Goal: Task Accomplishment & Management: Use online tool/utility

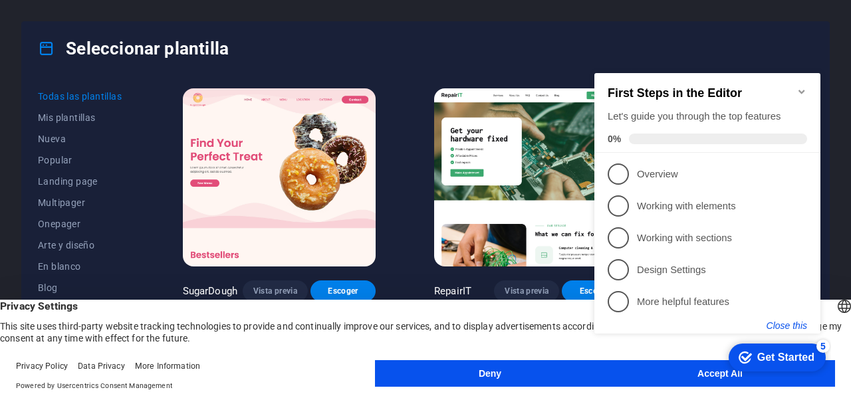
click at [785, 320] on button "Close this" at bounding box center [786, 325] width 41 height 11
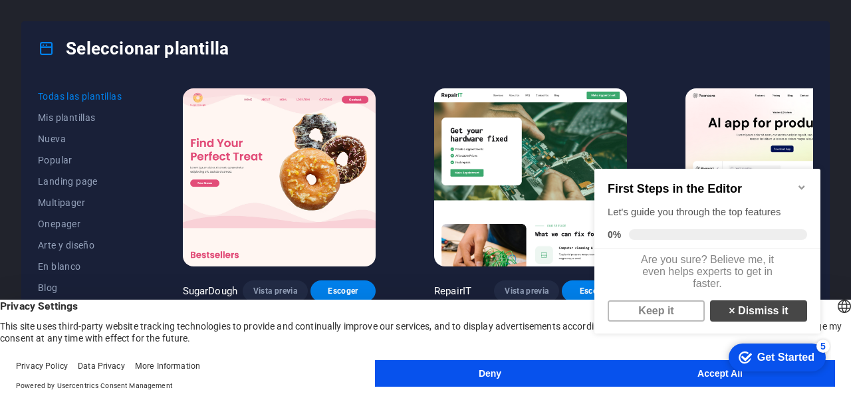
click at [727, 320] on link "× Dismiss it" at bounding box center [758, 310] width 97 height 21
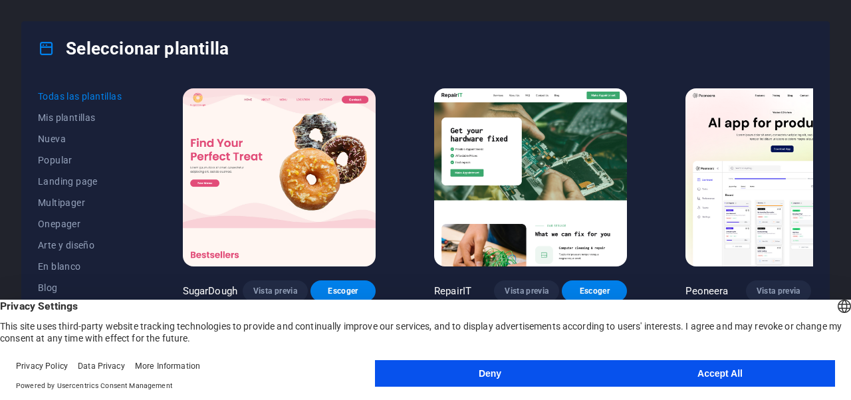
click at [668, 369] on button "Accept All" at bounding box center [720, 373] width 230 height 27
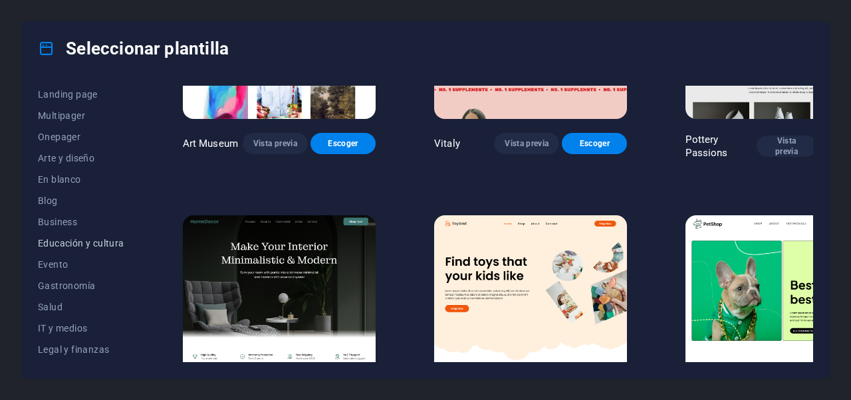
scroll to position [88, 0]
click at [54, 205] on button "Blog" at bounding box center [81, 199] width 86 height 21
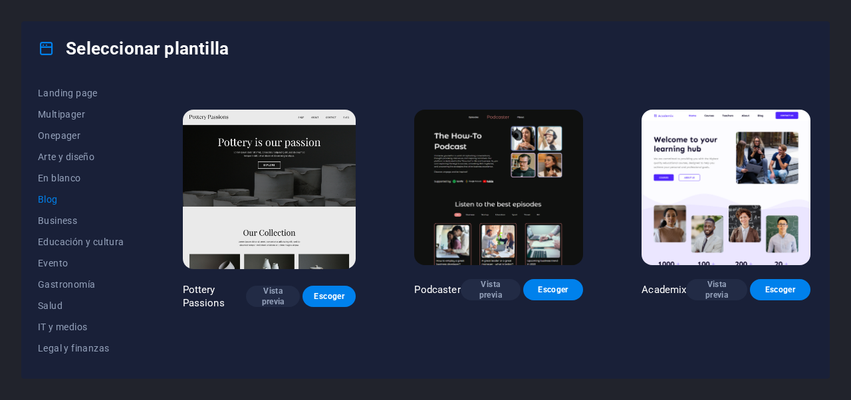
scroll to position [235, 0]
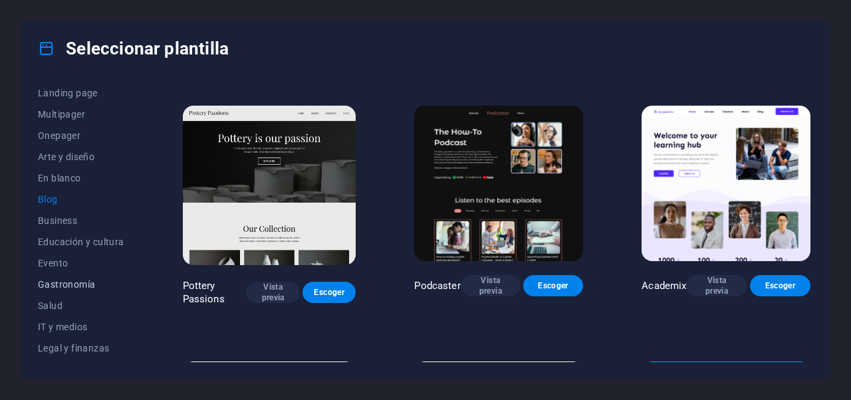
click at [53, 285] on span "Gastronomía" at bounding box center [81, 284] width 86 height 11
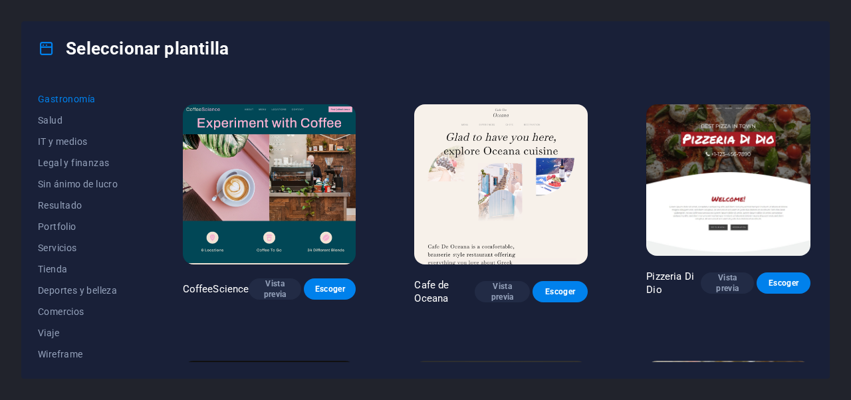
scroll to position [276, 0]
click at [74, 313] on span "Comercios" at bounding box center [81, 309] width 86 height 11
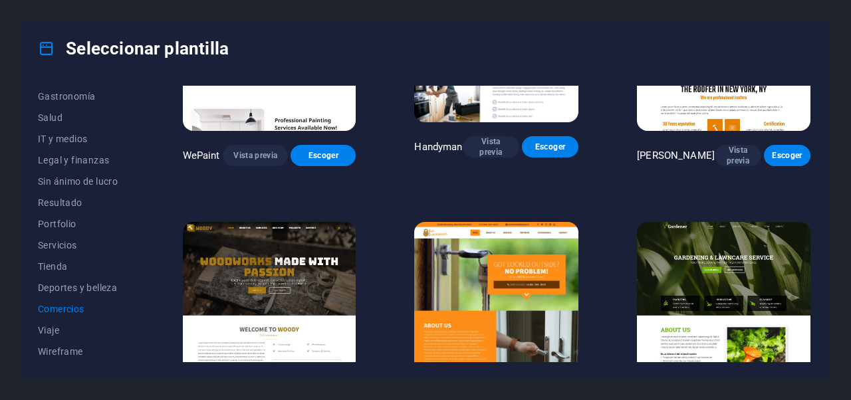
scroll to position [0, 0]
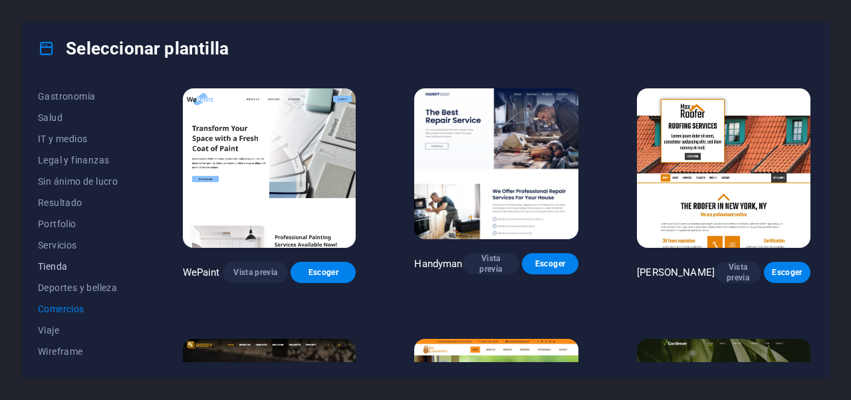
click at [45, 263] on span "Tienda" at bounding box center [81, 266] width 86 height 11
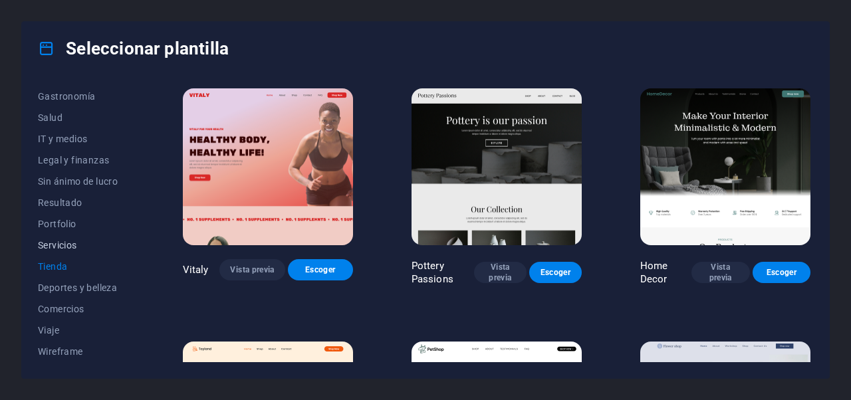
click at [68, 246] on span "Servicios" at bounding box center [81, 245] width 86 height 11
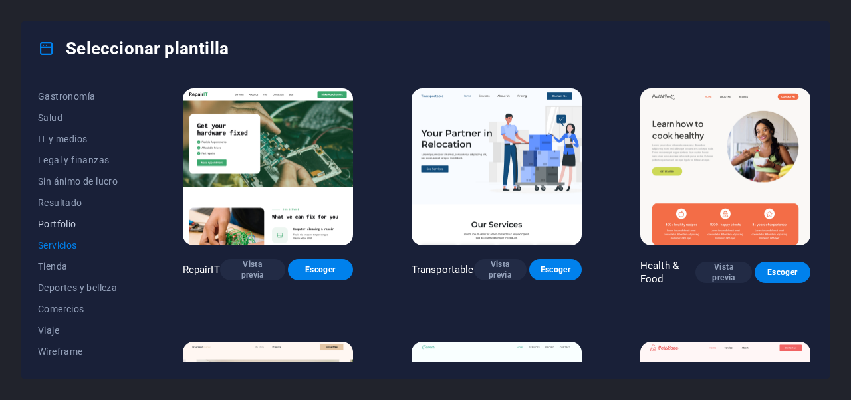
click at [68, 221] on span "Portfolio" at bounding box center [81, 224] width 86 height 11
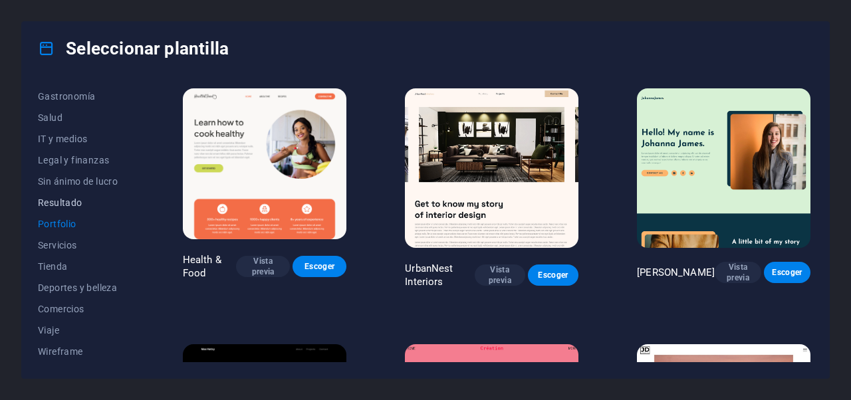
click at [78, 204] on span "Resultado" at bounding box center [81, 202] width 86 height 11
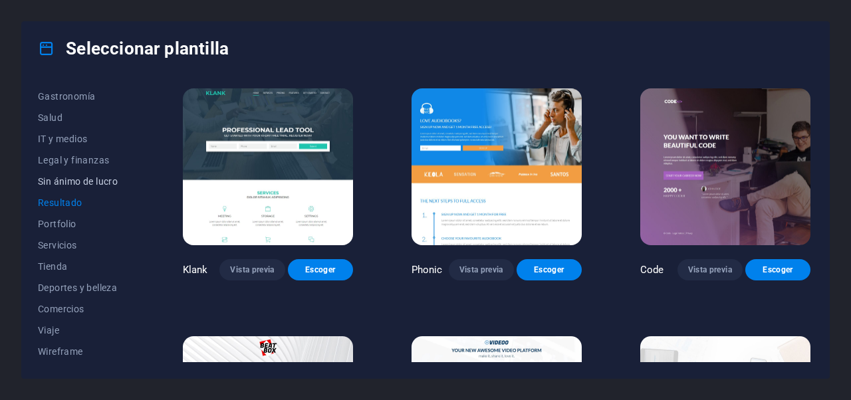
click at [84, 182] on span "Sin ánimo de lucro" at bounding box center [81, 181] width 86 height 11
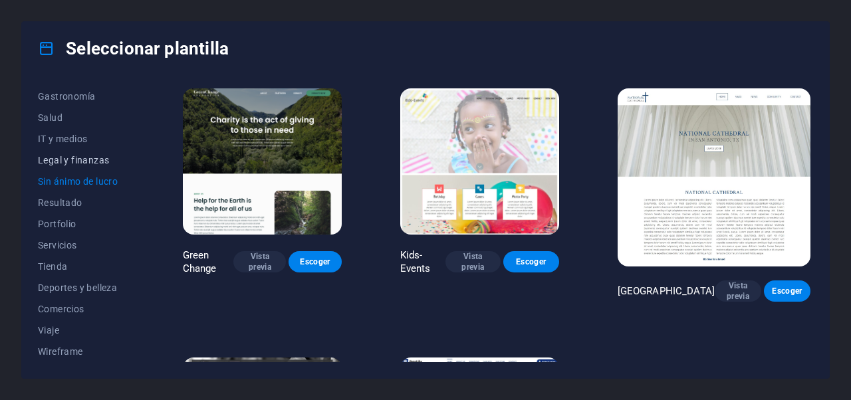
click at [86, 158] on span "Legal y finanzas" at bounding box center [81, 160] width 86 height 11
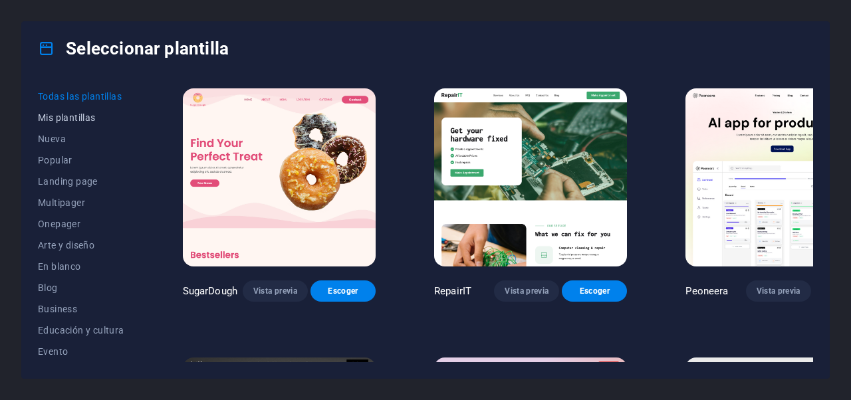
click at [53, 112] on span "Mis plantillas" at bounding box center [81, 117] width 86 height 11
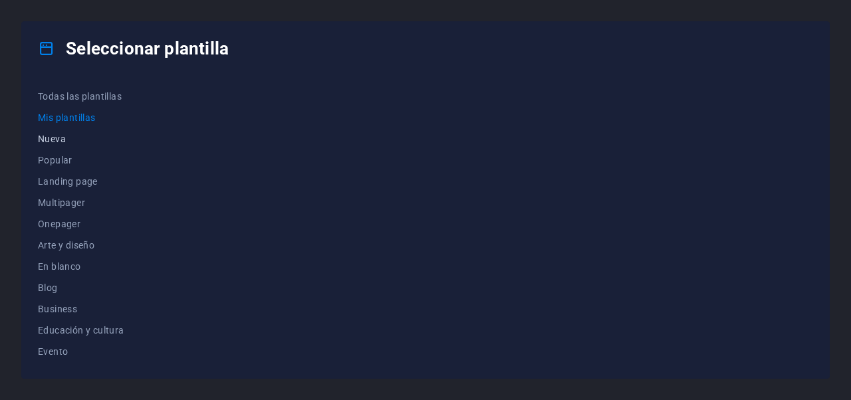
click at [64, 140] on span "Nueva" at bounding box center [81, 139] width 86 height 11
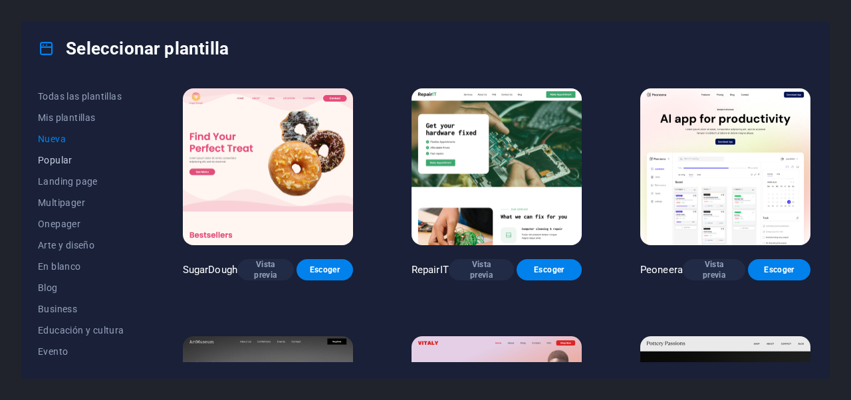
click at [61, 160] on span "Popular" at bounding box center [81, 160] width 86 height 11
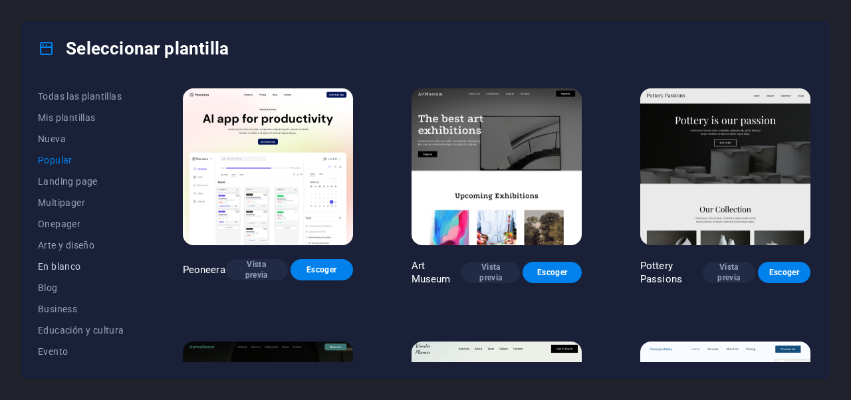
click at [64, 268] on span "En blanco" at bounding box center [81, 266] width 86 height 11
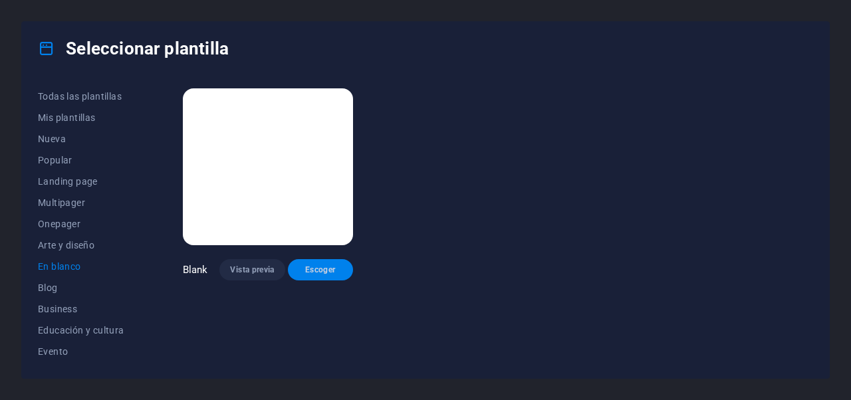
click at [320, 261] on button "Escoger" at bounding box center [320, 269] width 65 height 21
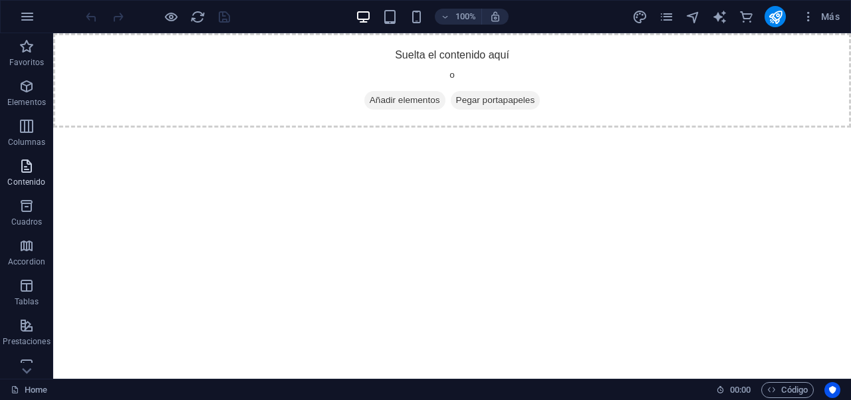
click at [19, 173] on icon "button" at bounding box center [27, 166] width 16 height 16
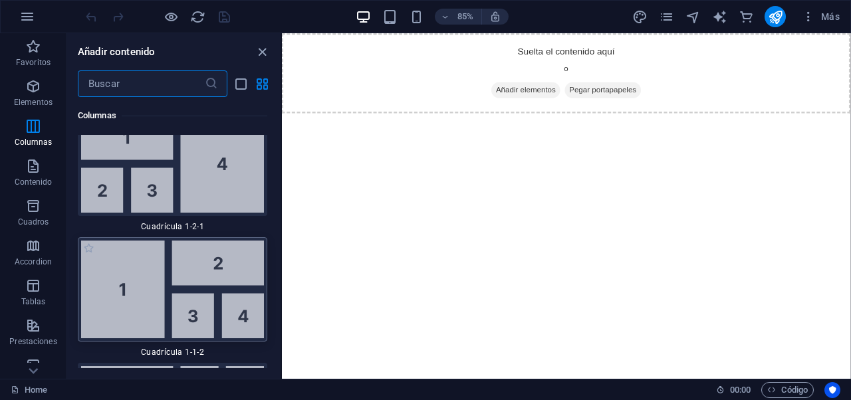
scroll to position [3745, 0]
click at [38, 87] on icon "button" at bounding box center [33, 86] width 16 height 16
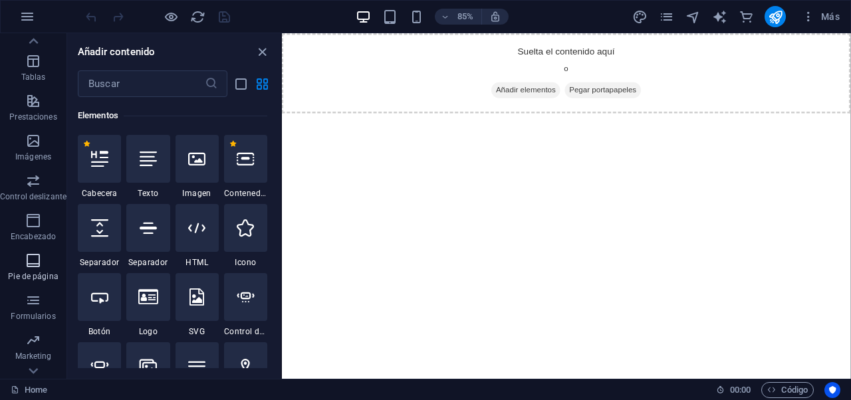
scroll to position [239, 0]
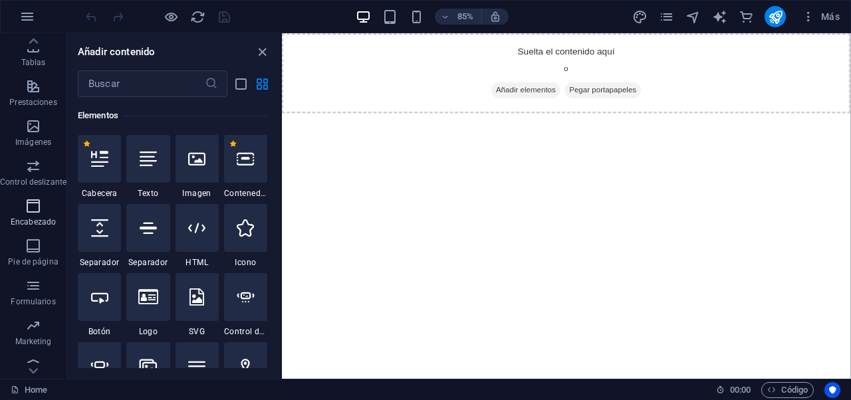
click at [31, 213] on icon "button" at bounding box center [33, 206] width 16 height 16
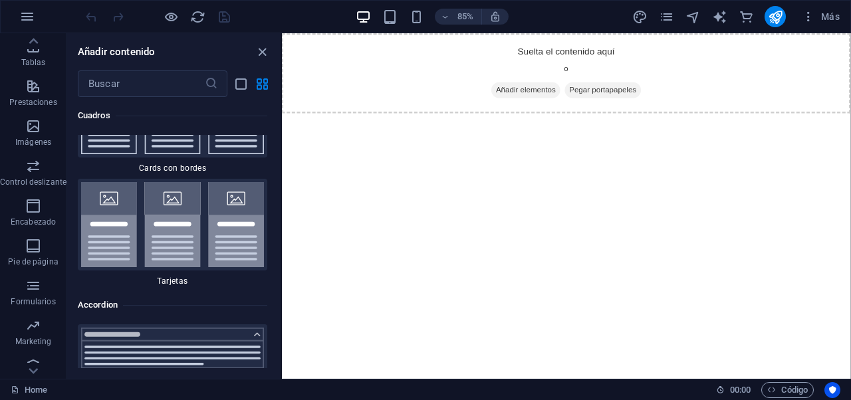
scroll to position [15889, 0]
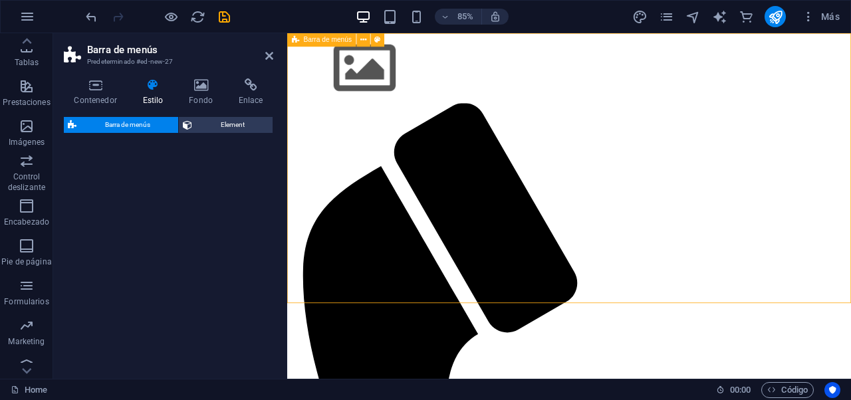
select select "rem"
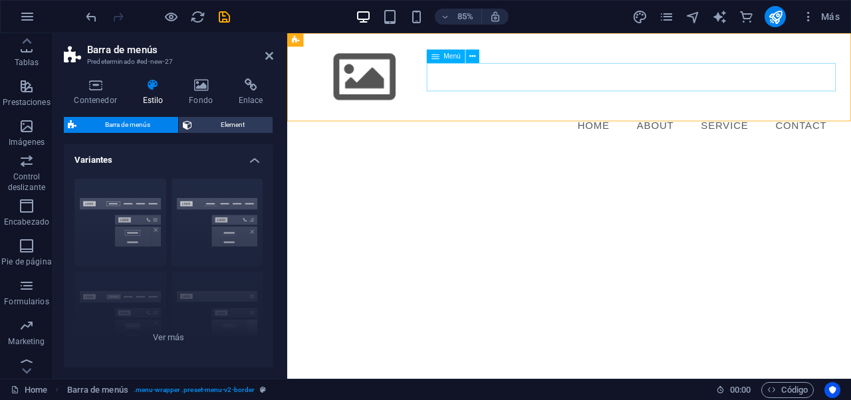
click at [672, 126] on nav "Home About Service Contact" at bounding box center [618, 142] width 627 height 33
click at [471, 56] on icon at bounding box center [472, 57] width 6 height 12
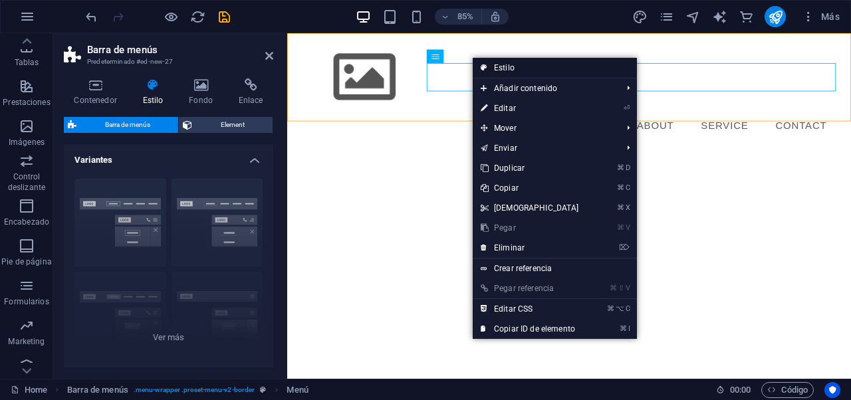
click at [501, 67] on link "Estilo" at bounding box center [554, 68] width 164 height 20
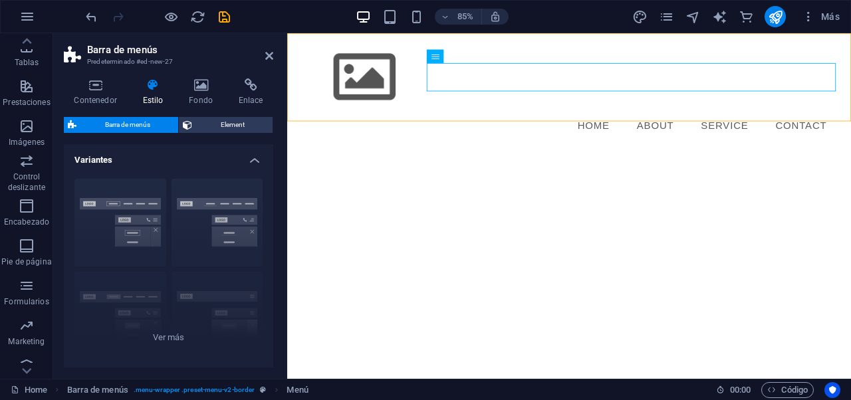
click at [250, 155] on h4 "Variantes" at bounding box center [168, 156] width 209 height 24
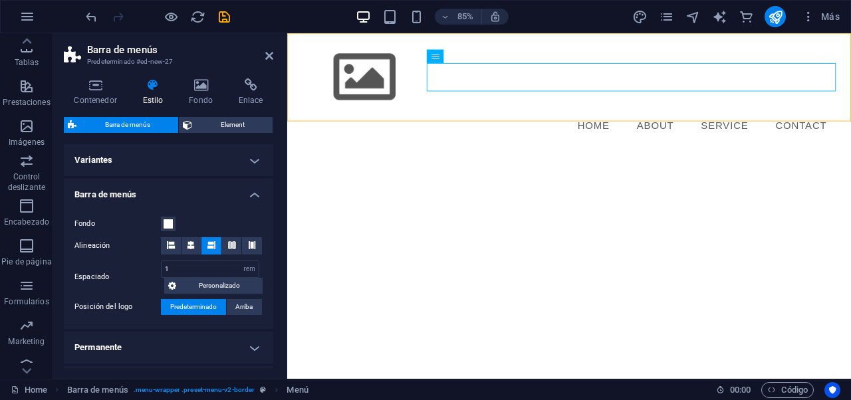
click at [251, 162] on h4 "Variantes" at bounding box center [168, 160] width 209 height 32
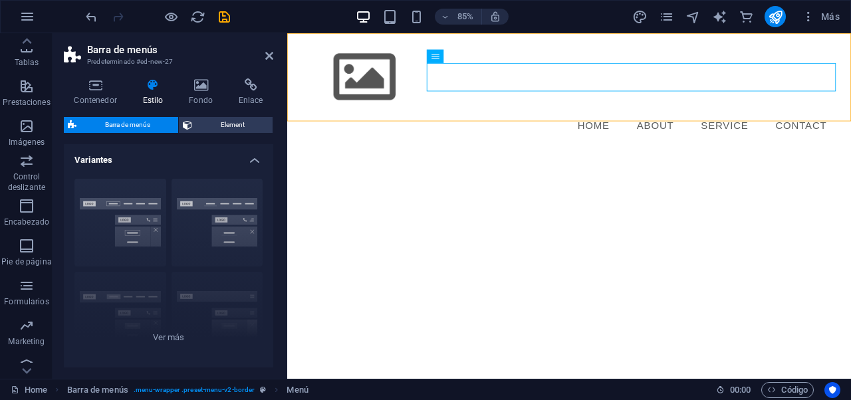
click at [249, 159] on h4 "Variantes" at bounding box center [168, 156] width 209 height 24
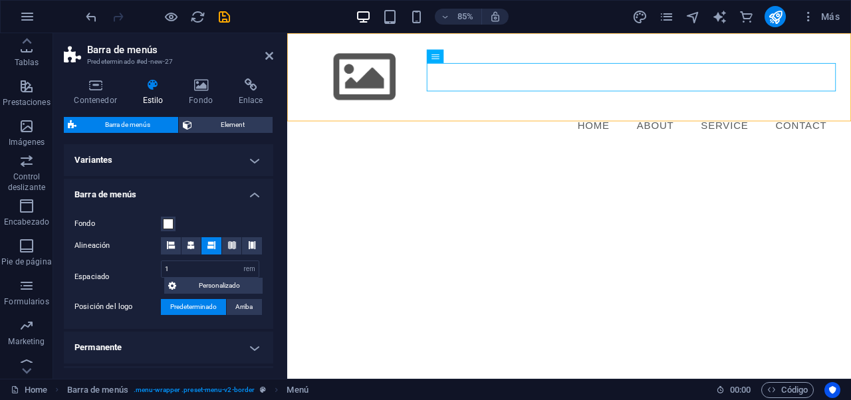
click at [250, 193] on h4 "Barra de menús" at bounding box center [168, 191] width 209 height 24
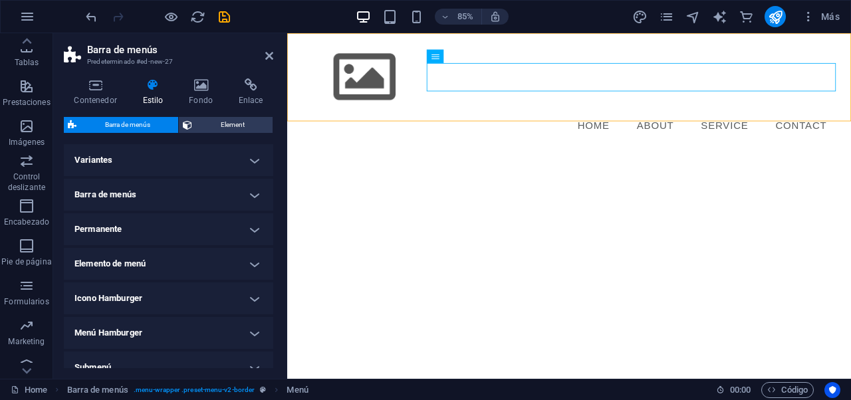
drag, startPoint x: 451, startPoint y: 223, endPoint x: 460, endPoint y: 206, distance: 18.7
click at [451, 169] on html "Skip to main content Menu Home About Service Contact" at bounding box center [618, 101] width 663 height 136
click at [470, 56] on icon at bounding box center [472, 57] width 6 height 12
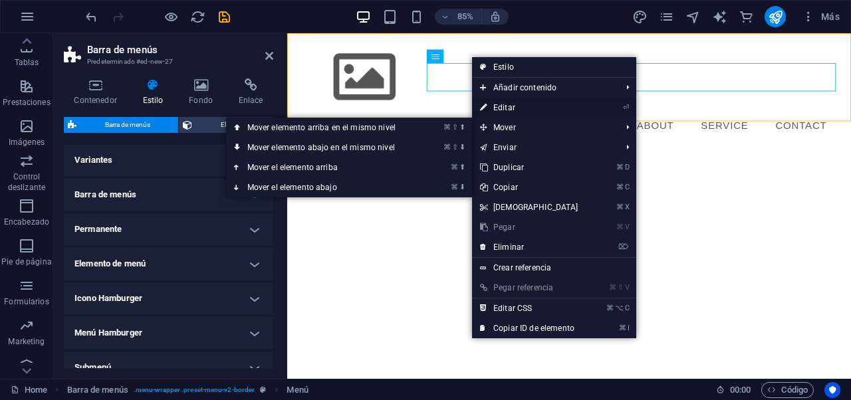
click at [496, 111] on link "⏎ Editar" at bounding box center [529, 108] width 114 height 20
select select
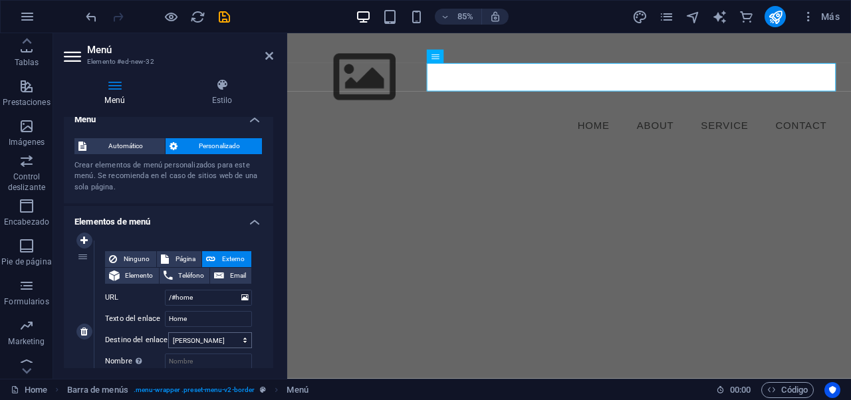
scroll to position [45, 0]
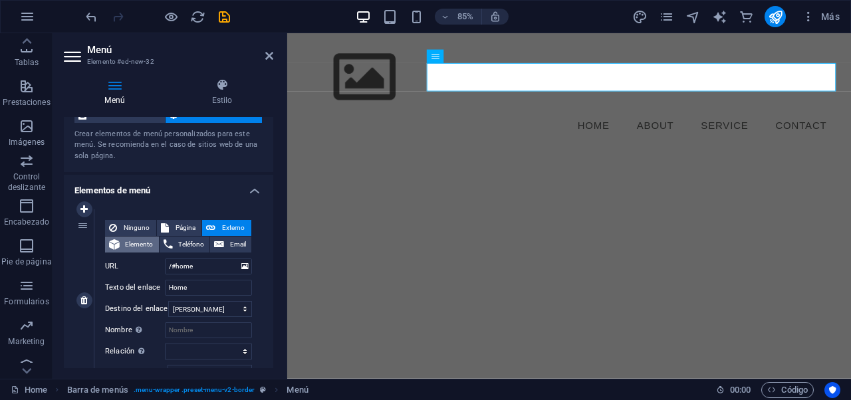
click at [136, 246] on span "Elemento" at bounding box center [139, 245] width 31 height 16
select select
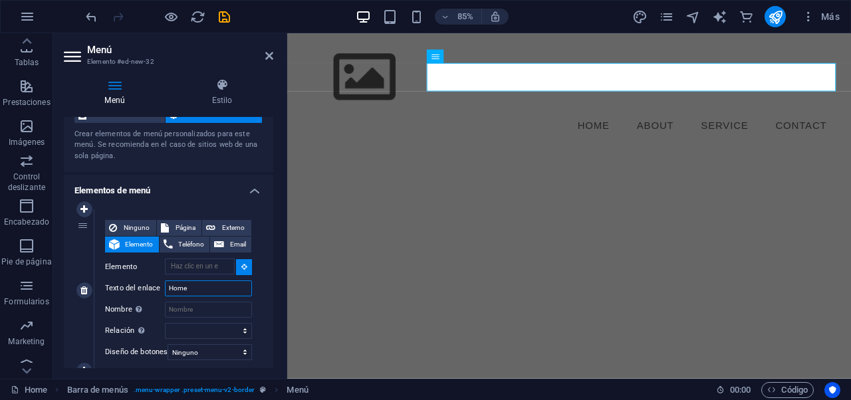
drag, startPoint x: 200, startPoint y: 291, endPoint x: 162, endPoint y: 296, distance: 38.2
click at [162, 296] on div "Texto del enlace Home" at bounding box center [178, 288] width 147 height 16
type input "ini"
select select
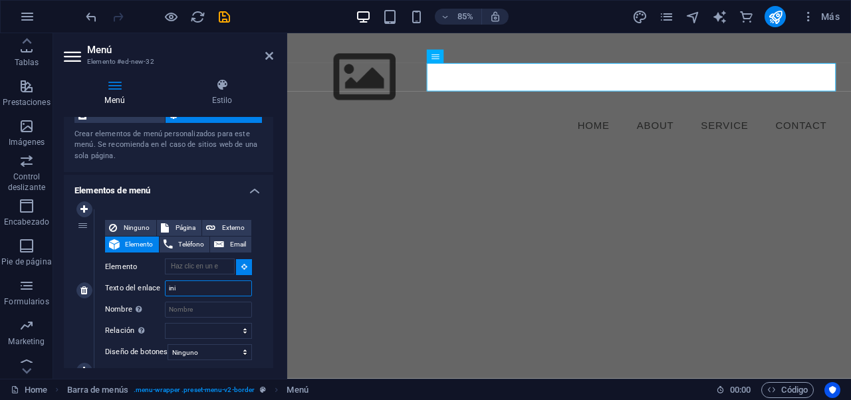
select select
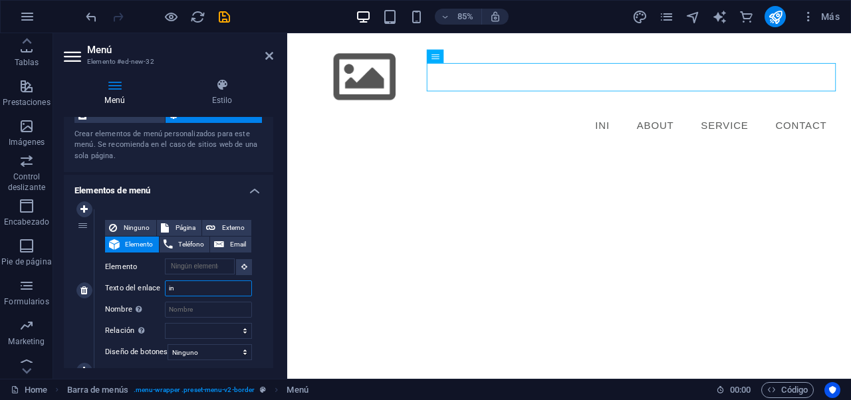
type input "i"
type input "I"
select select
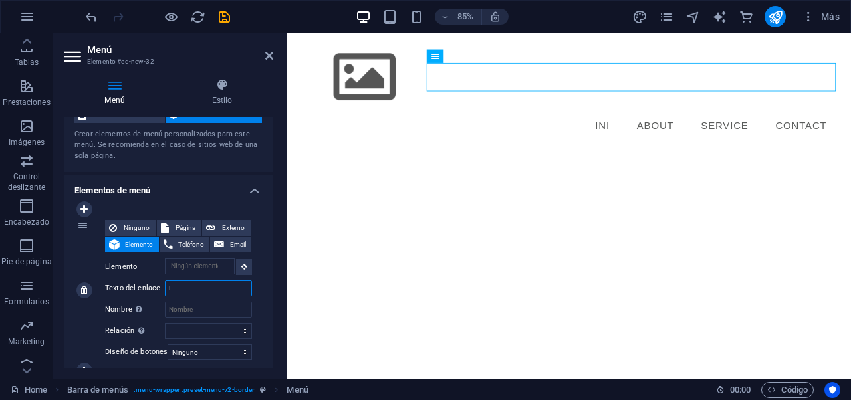
select select
type input "Inicio"
select select
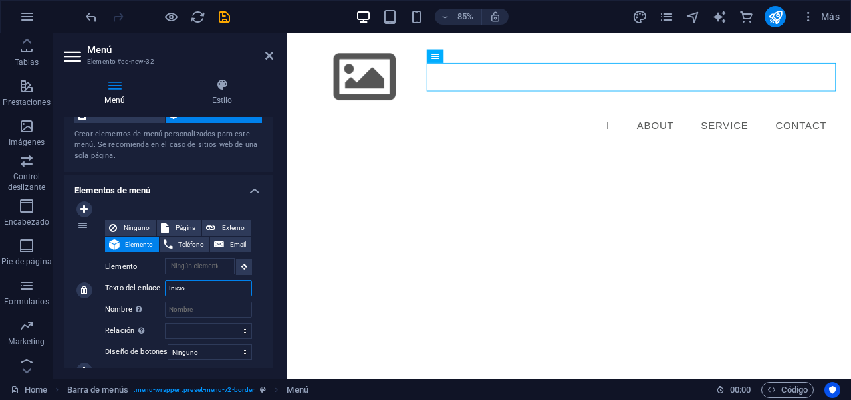
select select
type input "Inicio"
click at [241, 271] on button at bounding box center [244, 267] width 16 height 16
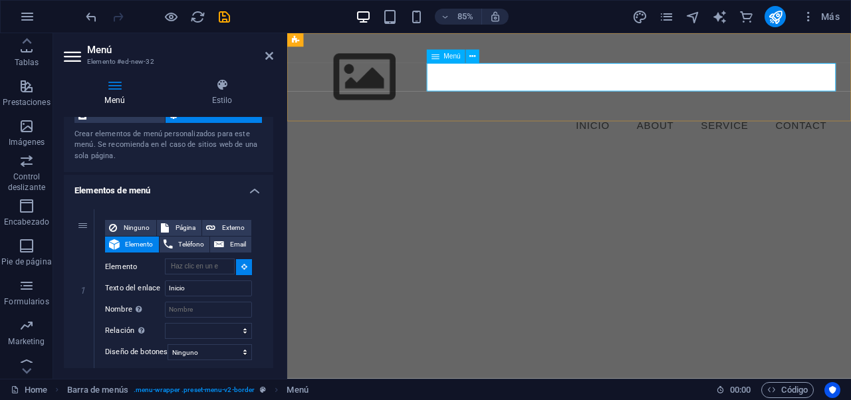
click at [645, 126] on nav "Inicio About Service Contact" at bounding box center [618, 142] width 627 height 33
type input "#ed-new-32"
select select
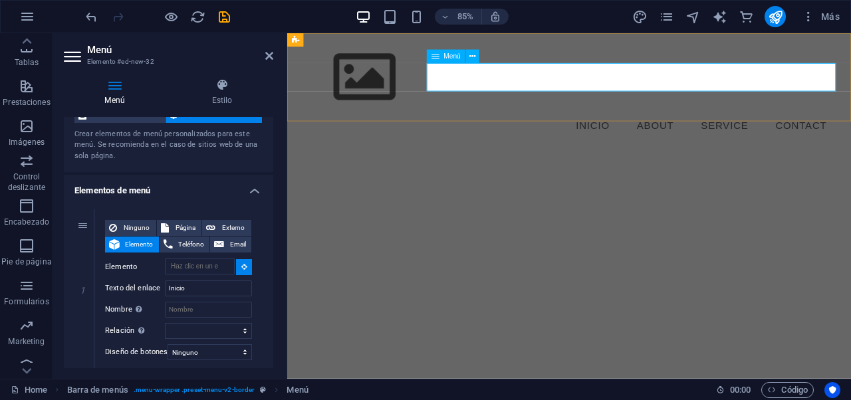
select select
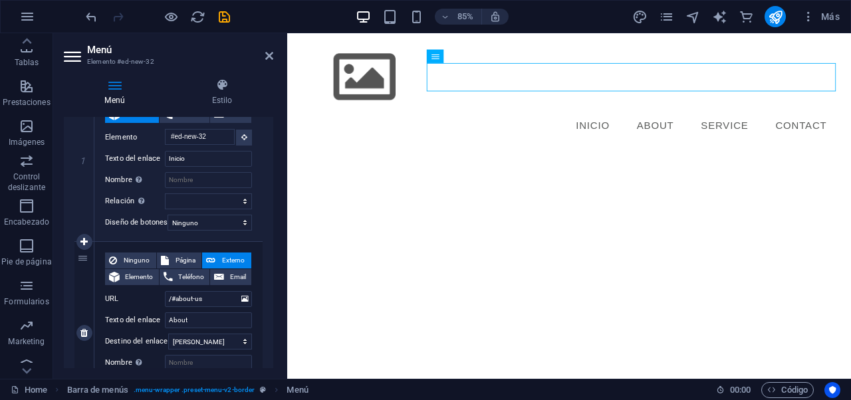
scroll to position [193, 0]
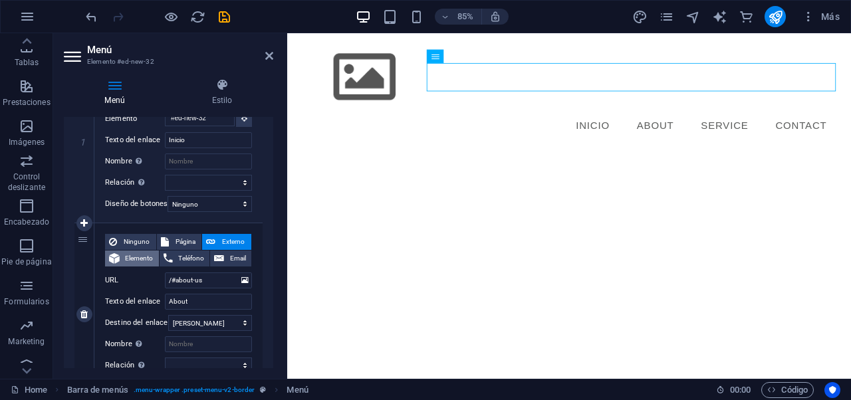
click at [128, 254] on span "Elemento" at bounding box center [139, 259] width 31 height 16
select select
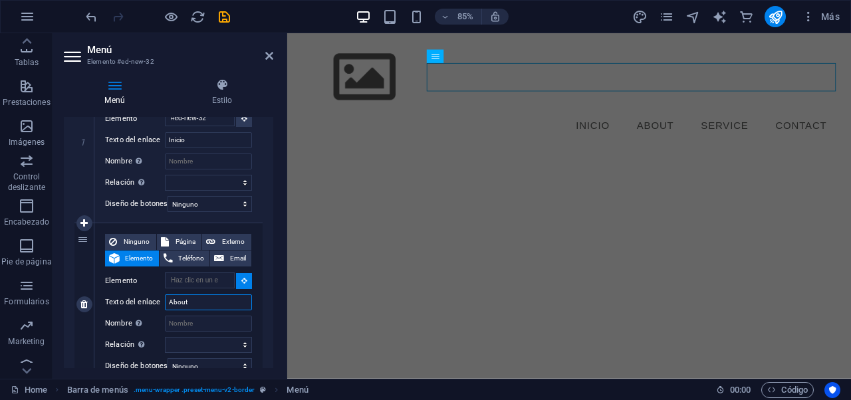
drag, startPoint x: 195, startPoint y: 302, endPoint x: 161, endPoint y: 301, distance: 33.9
click at [161, 301] on div "Texto del enlace About" at bounding box center [178, 302] width 147 height 16
select select
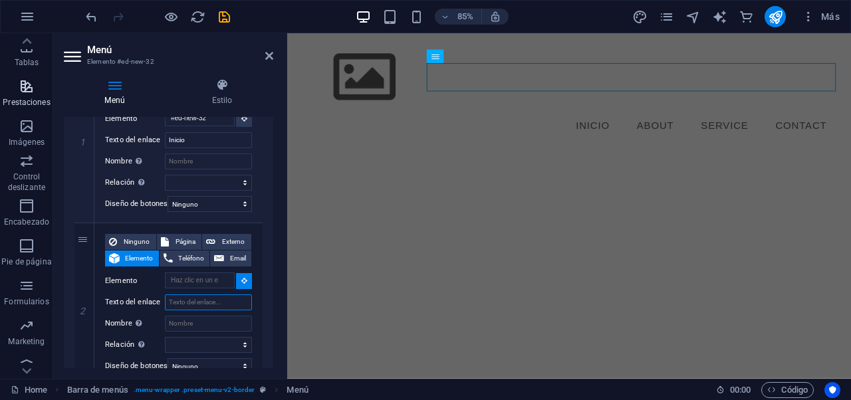
select select
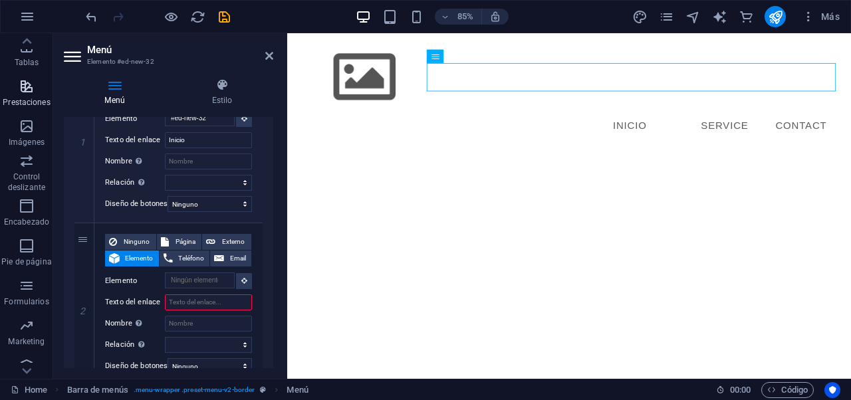
type input "S"
select select
type input "So"
select select
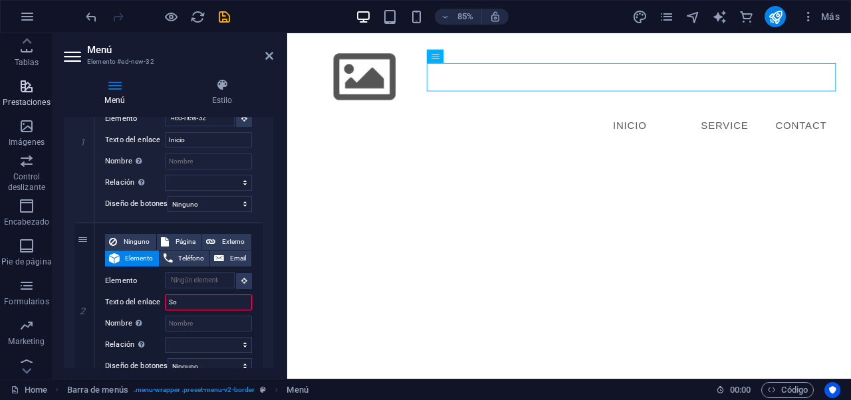
select select
type input "Sobre"
select select
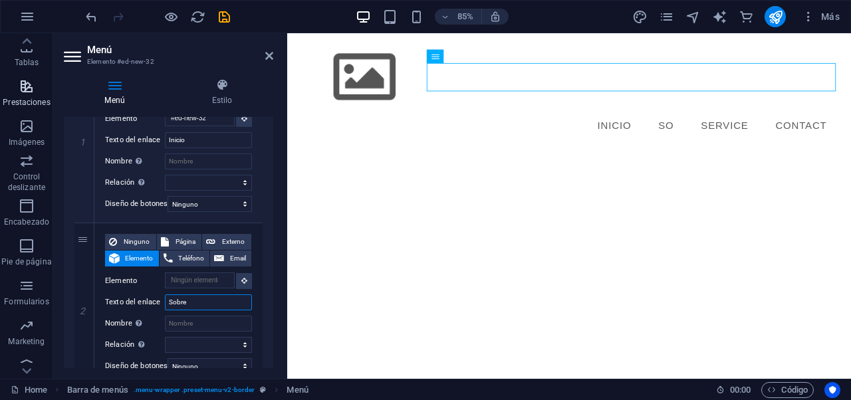
select select
type input "Sobre nosotros"
select select
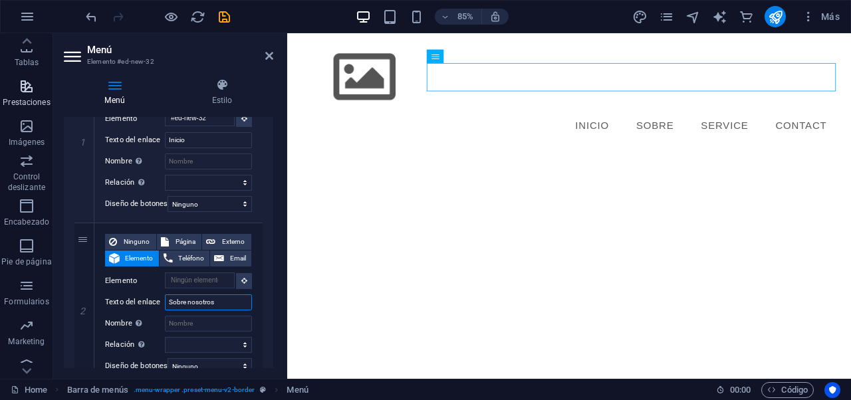
select select
type input "Sobre nosotros"
click at [245, 284] on button at bounding box center [244, 281] width 16 height 16
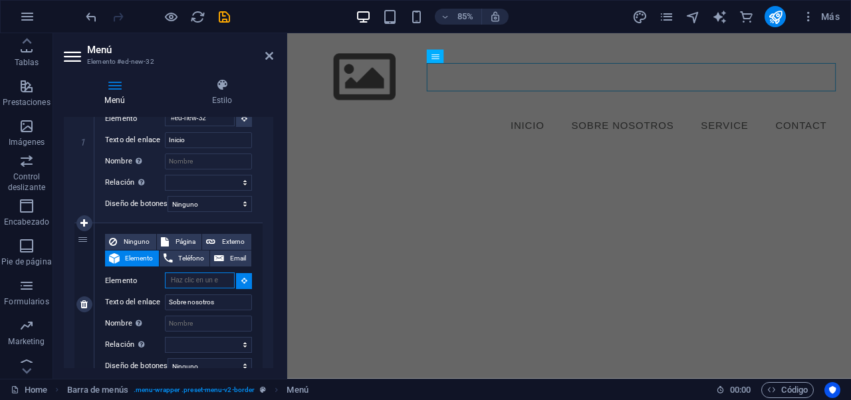
click at [202, 277] on input "Elemento" at bounding box center [200, 280] width 70 height 16
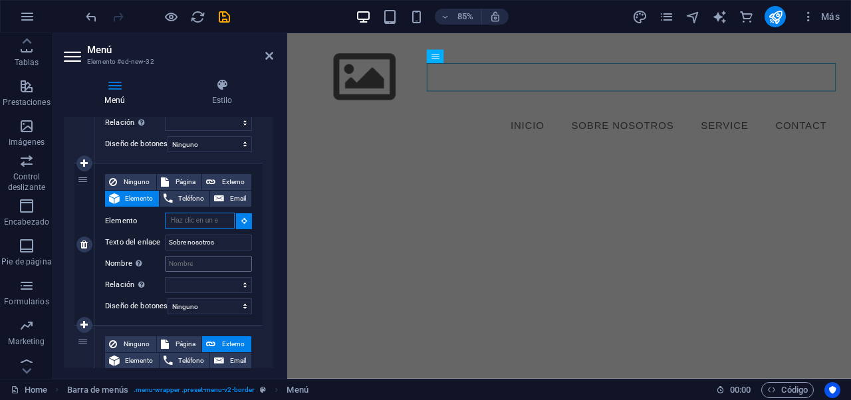
scroll to position [349, 0]
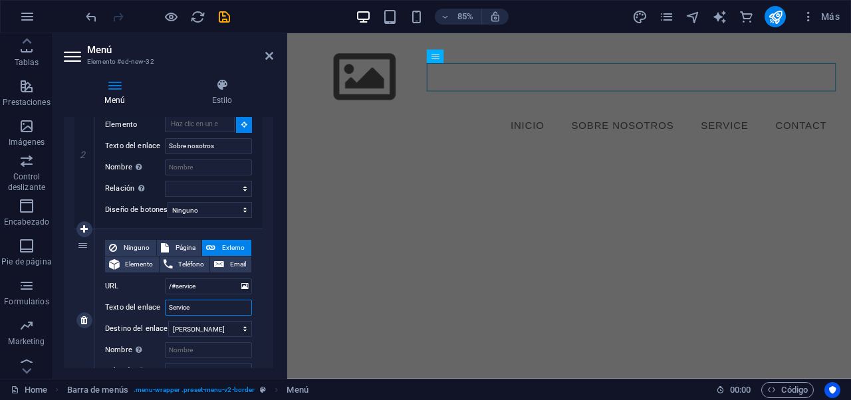
click at [202, 310] on input "Service" at bounding box center [208, 308] width 87 height 16
type input "S"
select select
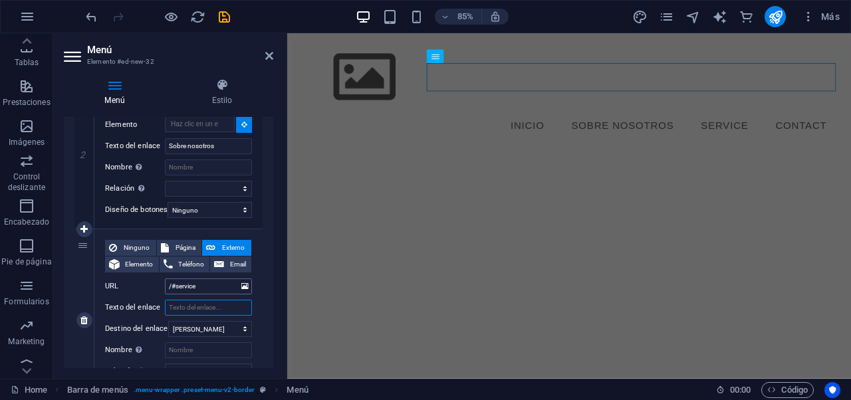
select select
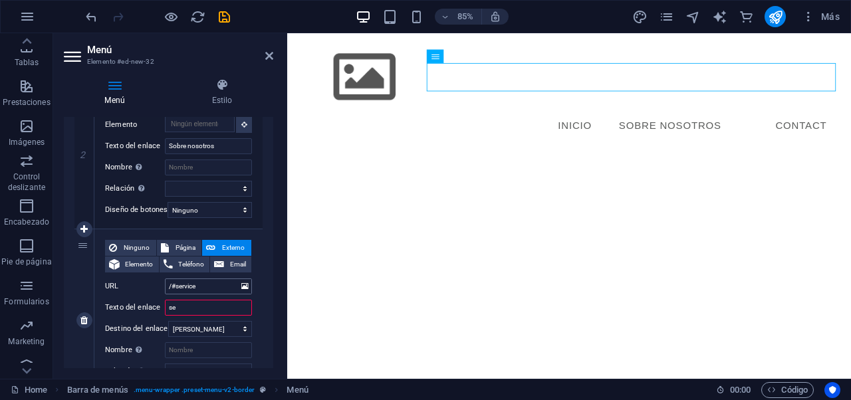
type input "ser"
select select
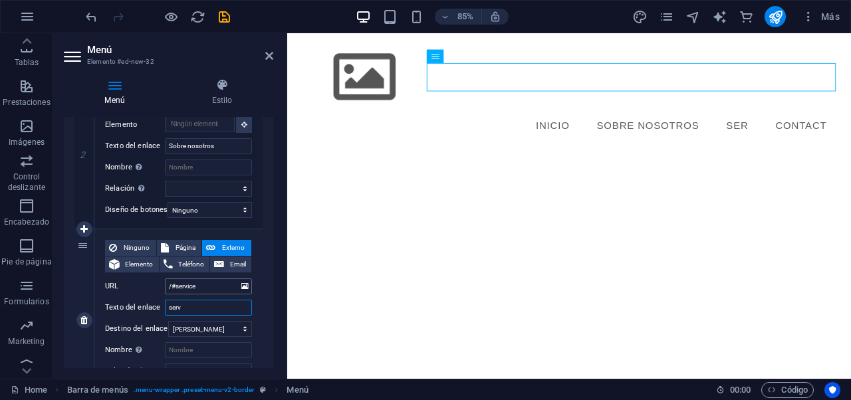
type input "servi"
select select
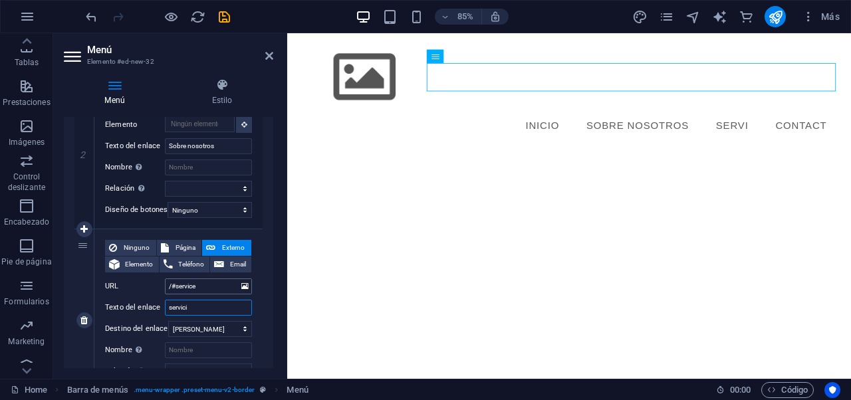
type input "servicio"
select select
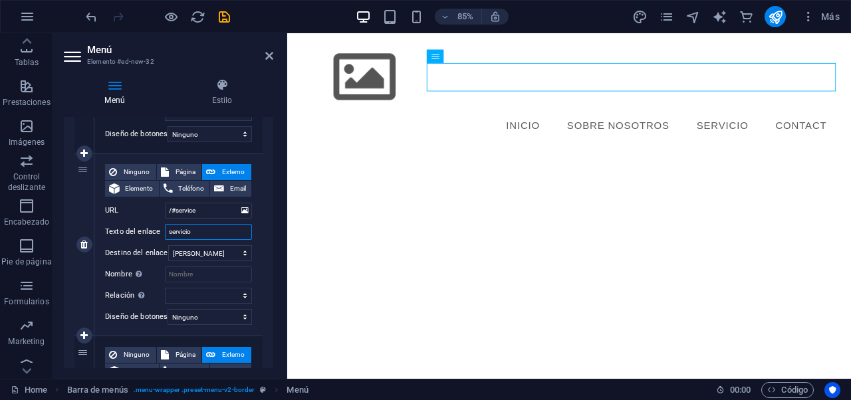
scroll to position [433, 0]
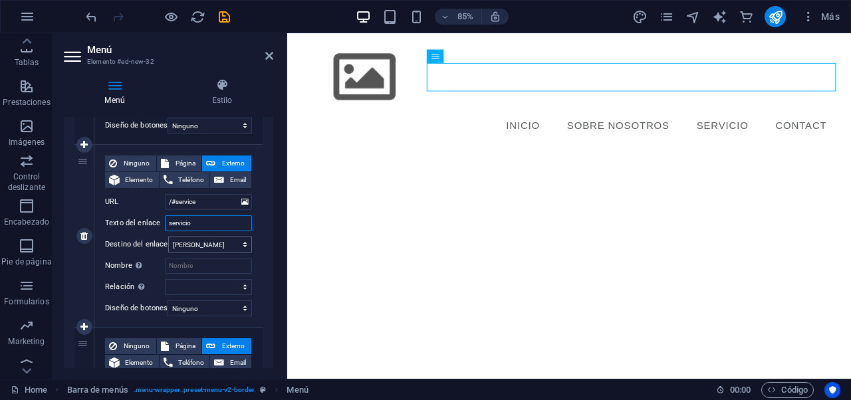
type input "serviciow"
select select
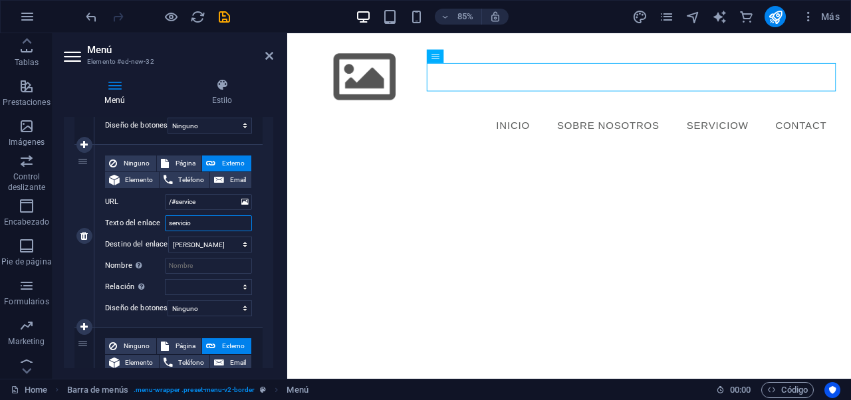
type input "servicios"
select select
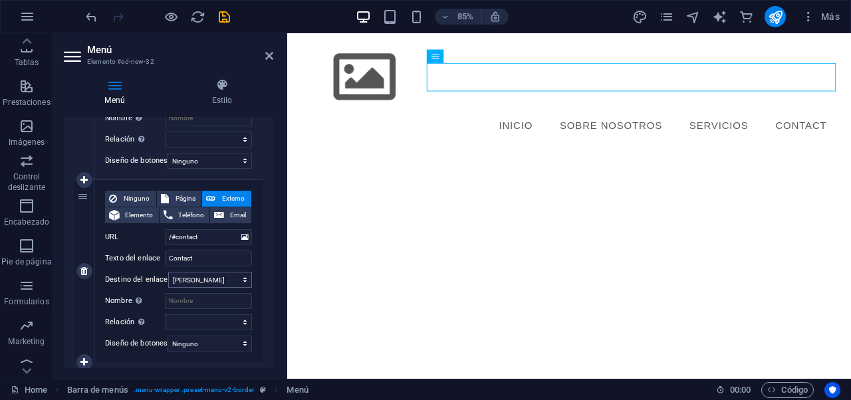
scroll to position [621, 0]
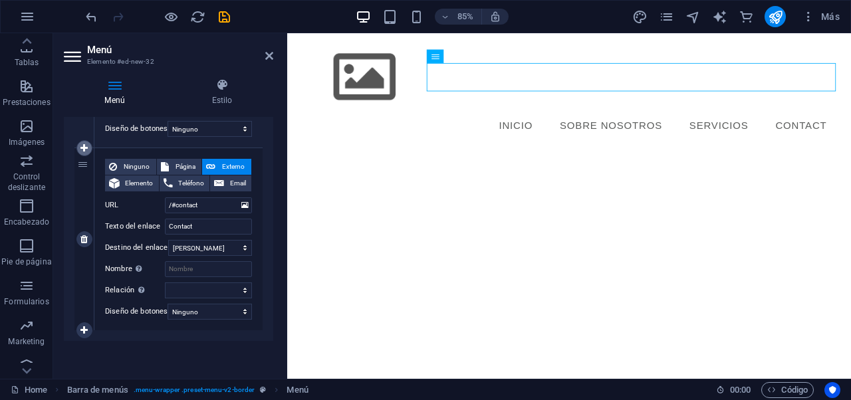
type input "servicios"
click at [86, 144] on icon at bounding box center [83, 148] width 7 height 9
select select
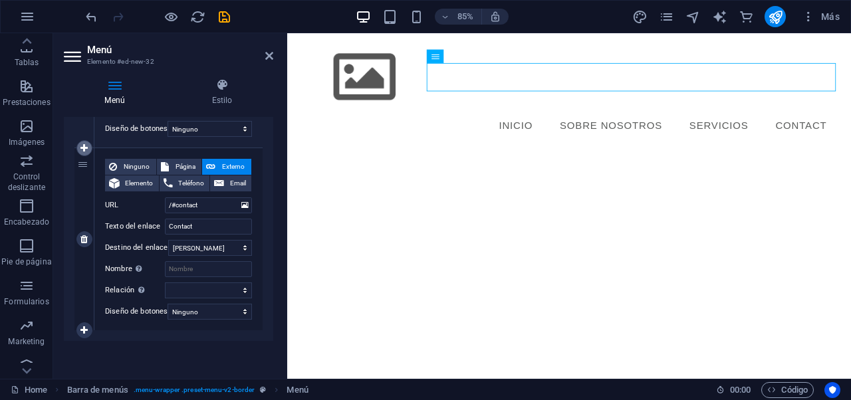
select select
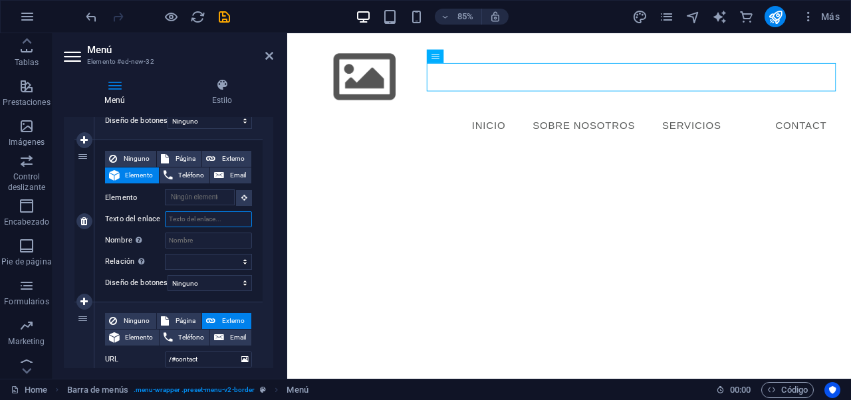
click at [209, 215] on input "Texto del enlace" at bounding box center [208, 219] width 87 height 16
type input "productos"
select select
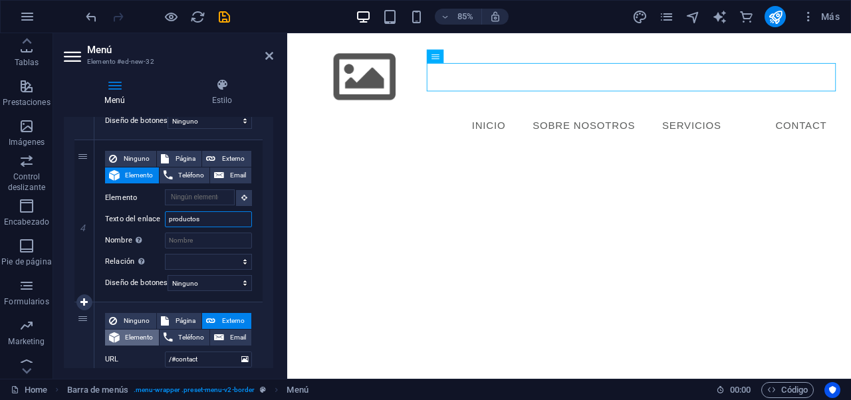
select select
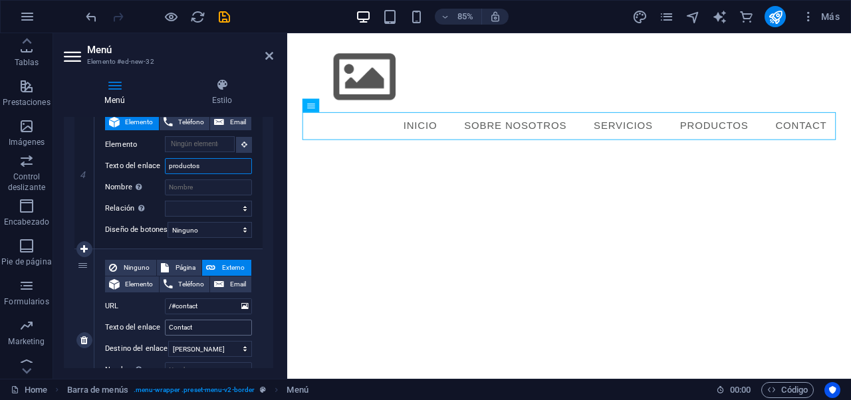
scroll to position [674, 0]
type input "productos"
click at [211, 329] on input "Contact" at bounding box center [208, 327] width 87 height 16
type input "Contactos"
select select
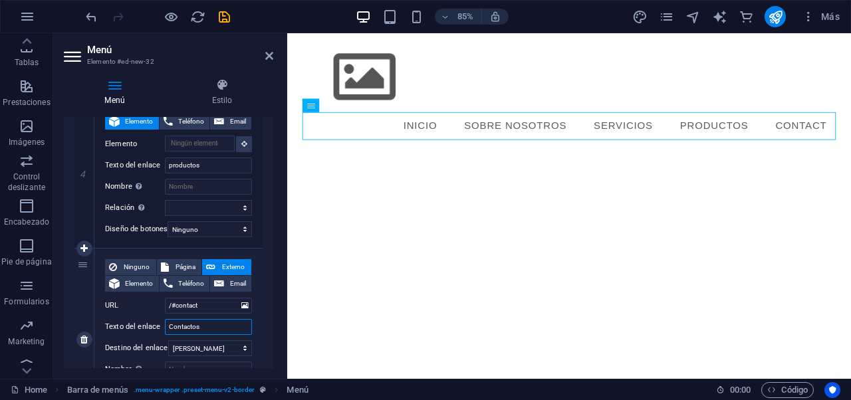
select select
type input "Contactos"
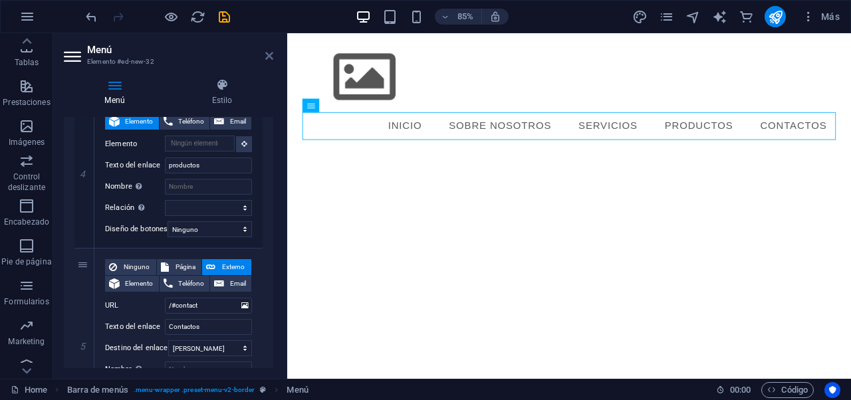
click at [268, 60] on icon at bounding box center [269, 56] width 8 height 11
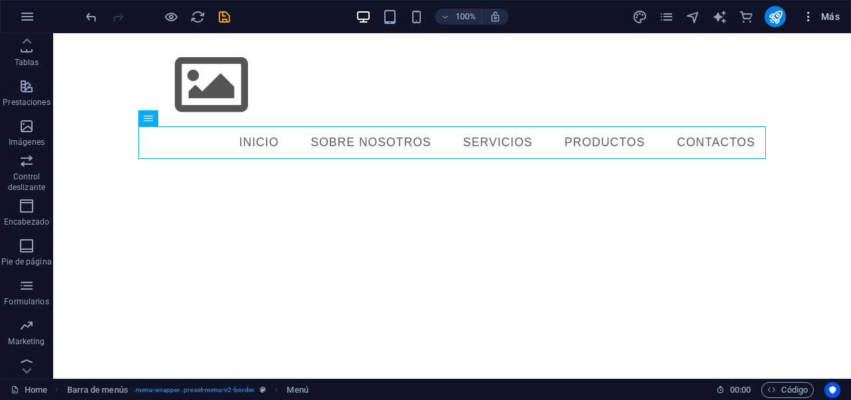
click at [807, 19] on icon "button" at bounding box center [807, 16] width 13 height 13
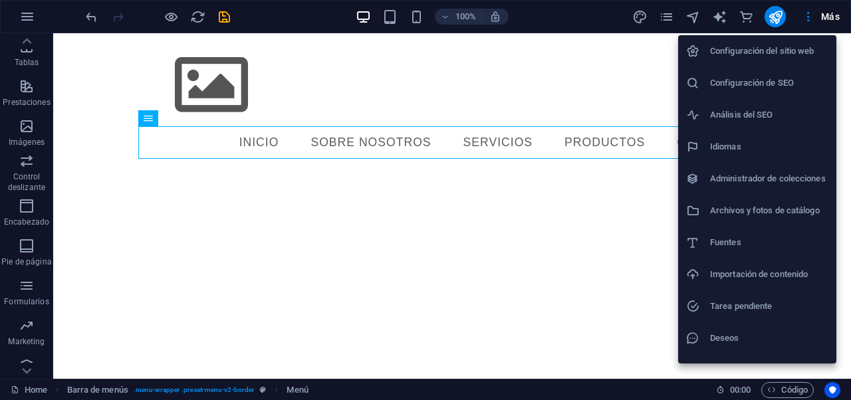
click at [736, 85] on h6 "Configuración de SEO" at bounding box center [769, 83] width 118 height 16
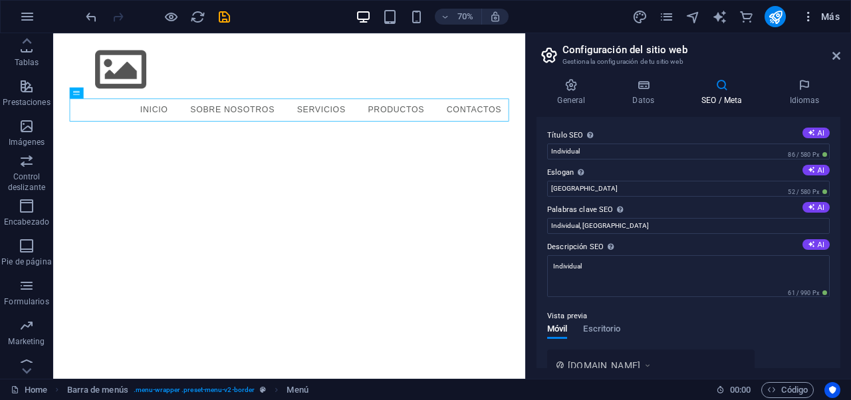
click at [821, 17] on span "Más" at bounding box center [820, 16] width 38 height 13
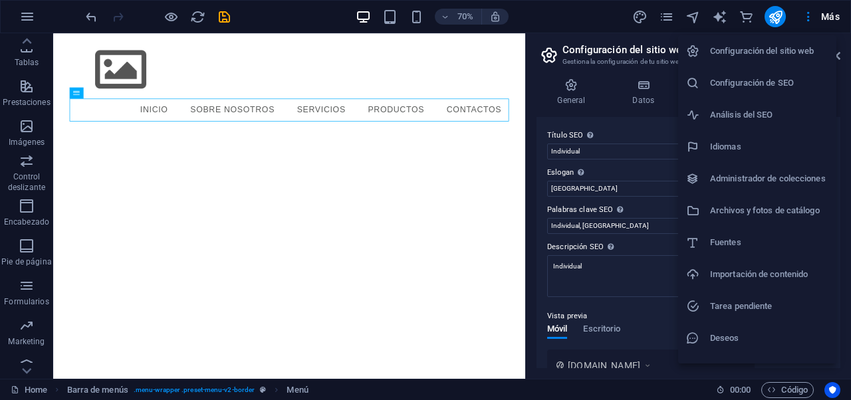
click at [799, 43] on h6 "Configuración del sitio web" at bounding box center [769, 51] width 118 height 16
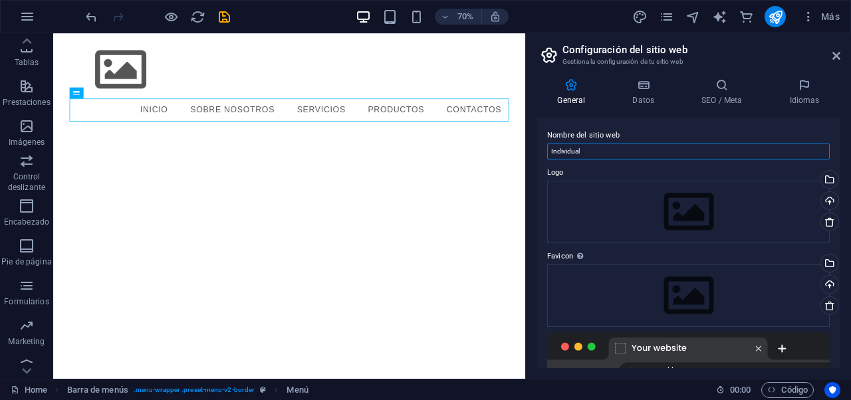
click at [591, 153] on input "Individual" at bounding box center [688, 152] width 282 height 16
type input "I"
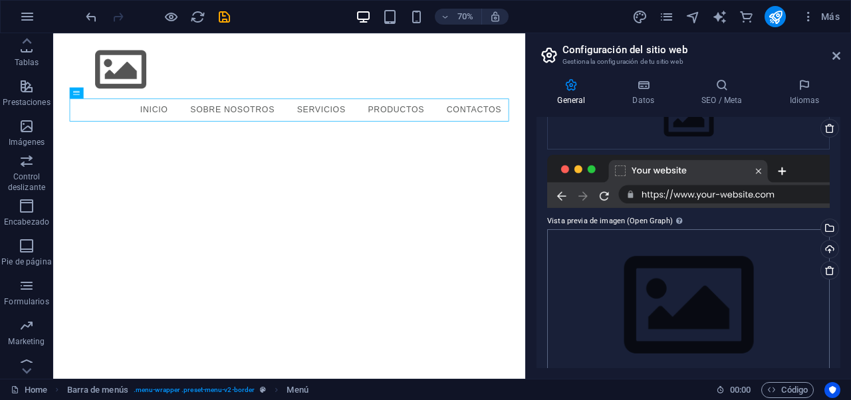
scroll to position [202, 0]
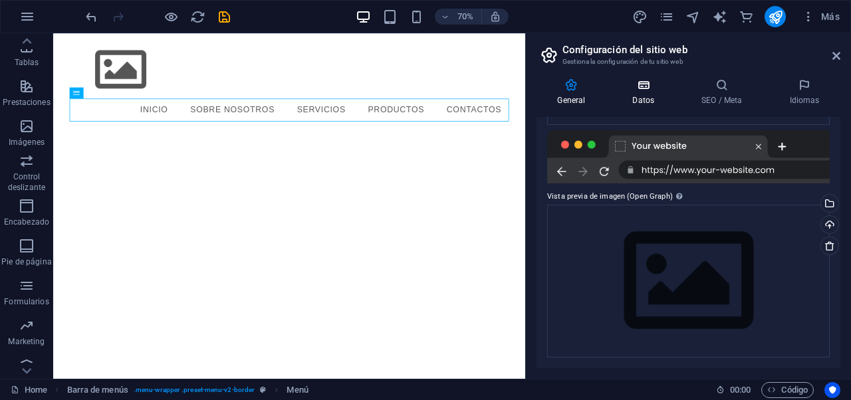
type input "Agroryf"
click at [625, 88] on icon at bounding box center [643, 84] width 64 height 13
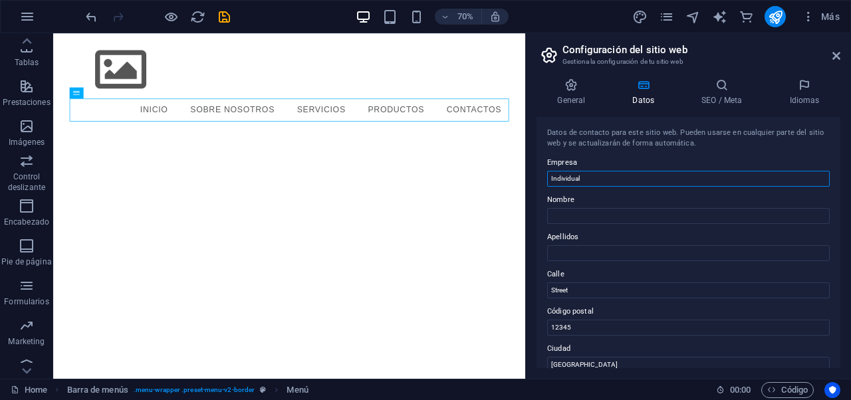
drag, startPoint x: 663, startPoint y: 211, endPoint x: 650, endPoint y: 244, distance: 35.8
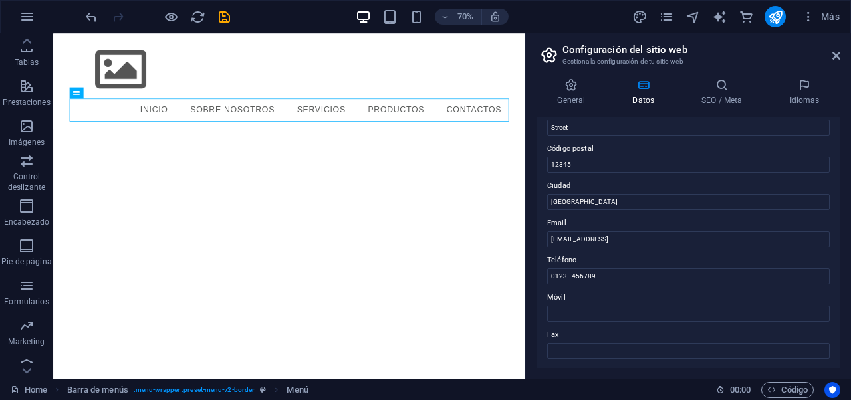
scroll to position [163, 0]
type input "Agroryf"
drag, startPoint x: 720, startPoint y: 243, endPoint x: 667, endPoint y: 249, distance: 52.8
click at [667, 249] on div "Datos de contacto para este sitio web. Pueden usarse en cualquier parte del sit…" at bounding box center [688, 242] width 304 height 251
drag, startPoint x: 666, startPoint y: 239, endPoint x: 715, endPoint y: 236, distance: 49.3
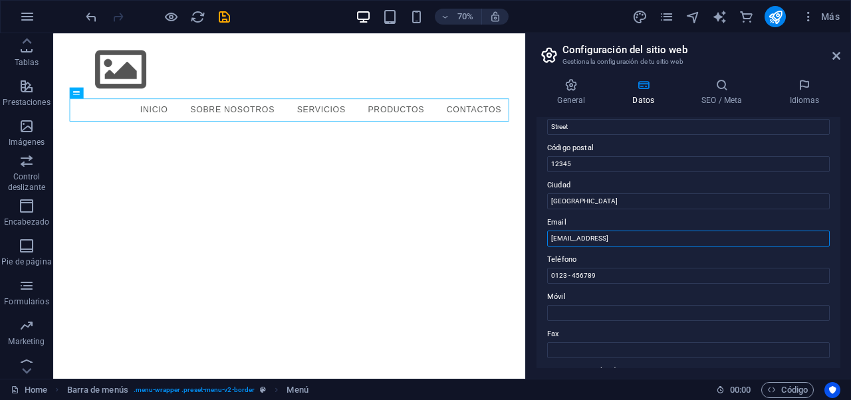
click at [715, 236] on input "82b264fc9db79b9ff309deae73bd37@cpanel.local" at bounding box center [688, 239] width 282 height 16
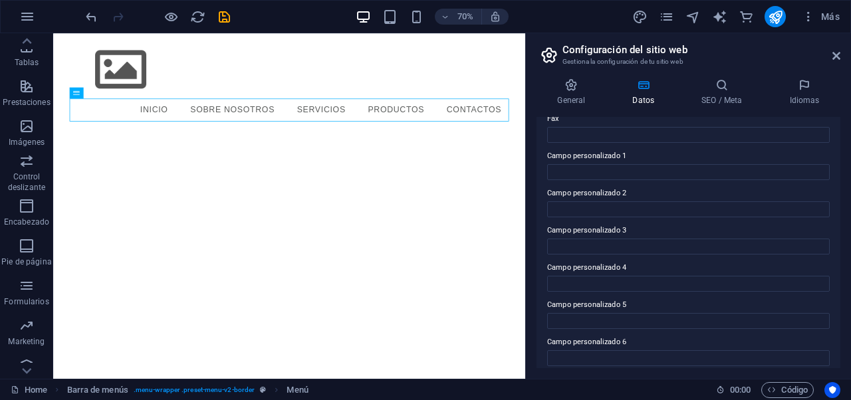
scroll to position [387, 0]
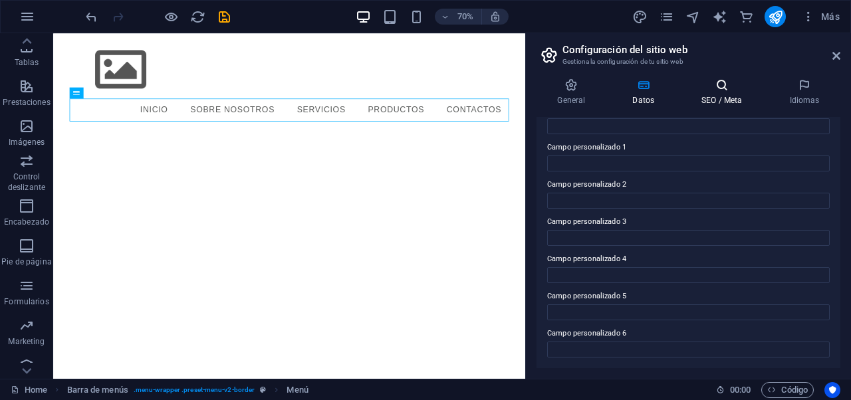
type input "[EMAIL_ADDRESS][DOMAIN_NAME]"
click at [697, 79] on icon at bounding box center [721, 84] width 82 height 13
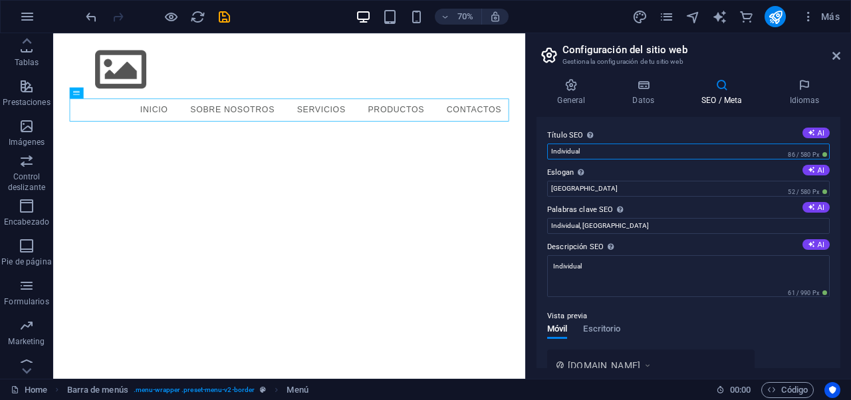
drag, startPoint x: 663, startPoint y: 152, endPoint x: 531, endPoint y: 151, distance: 131.6
click at [531, 151] on div "General Datos SEO / Meta Idiomas Nombre del sitio web Agroryf Logo Arrastra arc…" at bounding box center [688, 223] width 325 height 311
type input "agroryf"
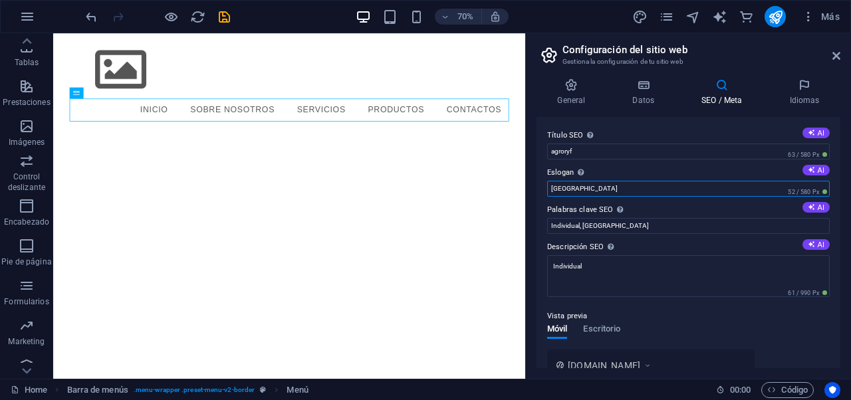
click at [585, 186] on input "[GEOGRAPHIC_DATA]" at bounding box center [688, 189] width 282 height 16
type input "B"
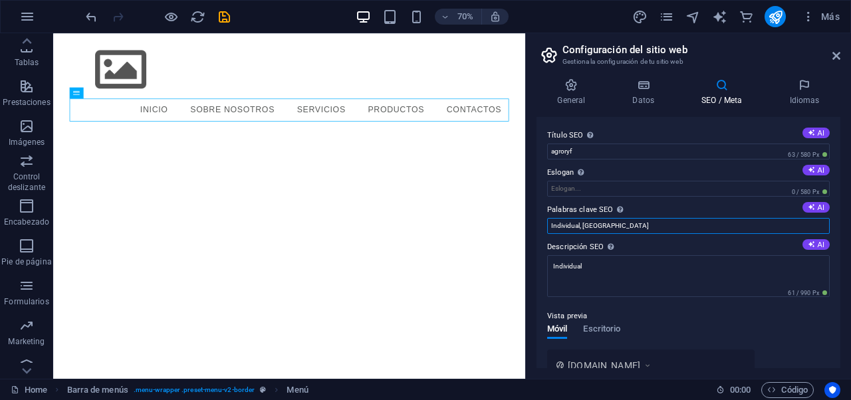
drag, startPoint x: 612, startPoint y: 226, endPoint x: 548, endPoint y: 224, distance: 64.5
click at [548, 224] on input "Individual, Berlin" at bounding box center [688, 226] width 282 height 16
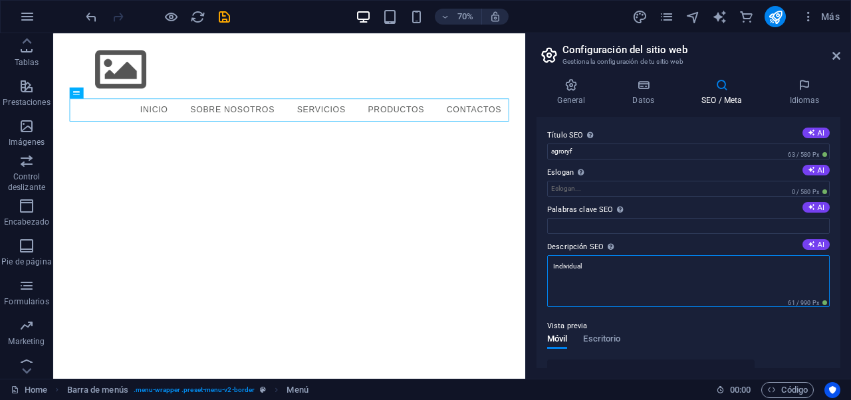
drag, startPoint x: 663, startPoint y: 306, endPoint x: 708, endPoint y: 379, distance: 85.6
type textarea "I"
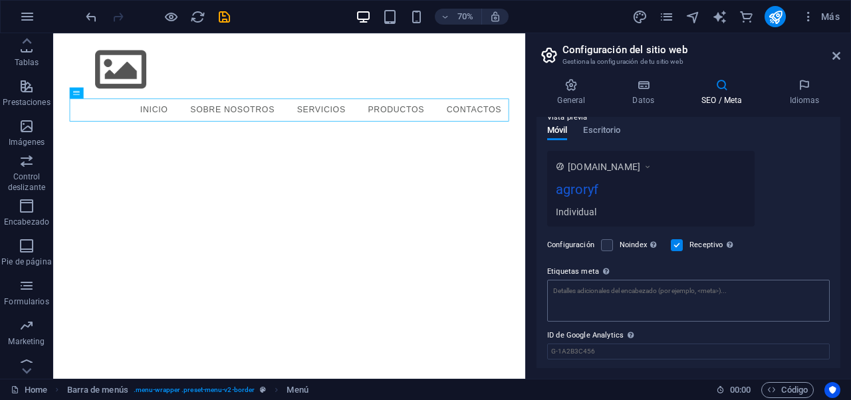
scroll to position [221, 0]
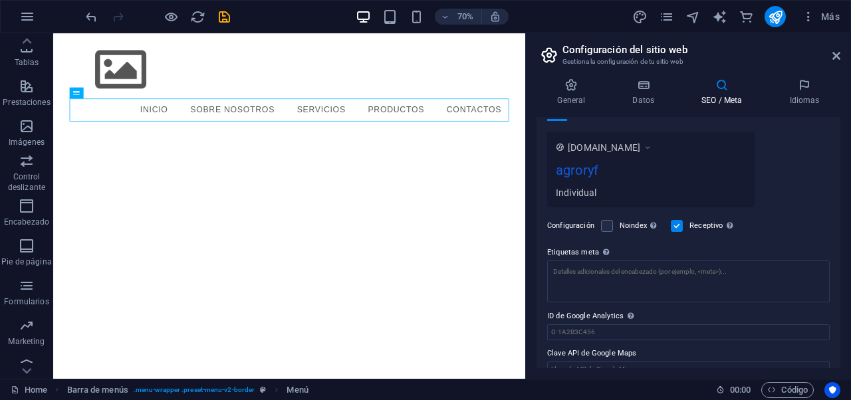
click at [575, 186] on div "agroryf" at bounding box center [651, 173] width 190 height 26
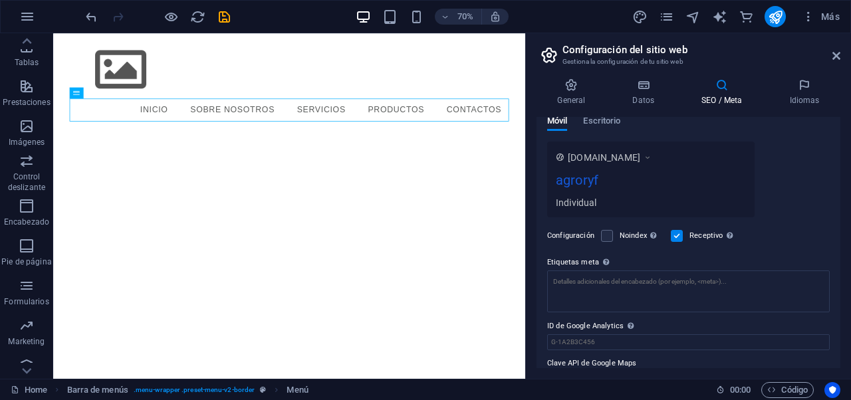
drag, startPoint x: 576, startPoint y: 200, endPoint x: 577, endPoint y: 209, distance: 8.7
click at [577, 201] on div "Individual" at bounding box center [651, 202] width 190 height 14
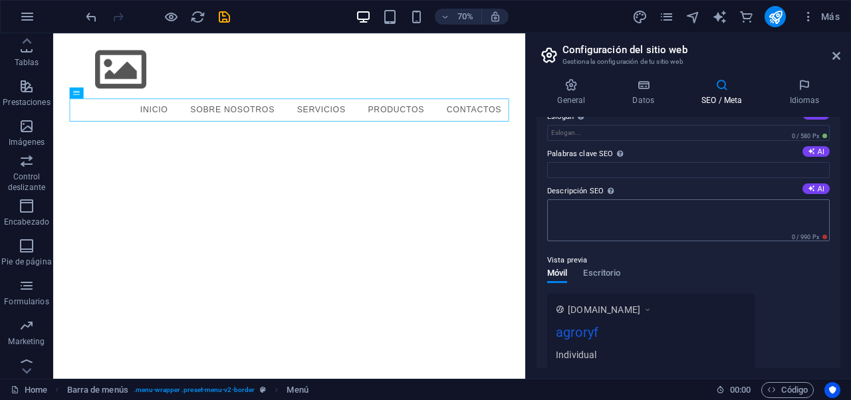
scroll to position [78, 0]
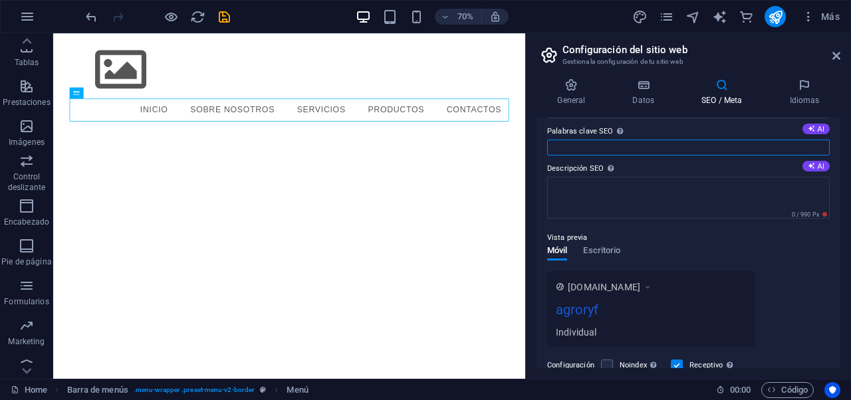
click at [573, 147] on input "Palabras clave SEO Lista de palabras clave separadas por comas que describen tu…" at bounding box center [688, 148] width 282 height 16
type input "s"
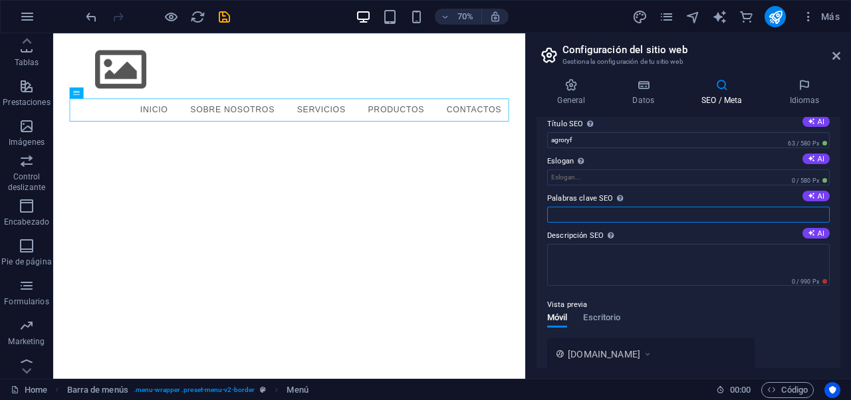
scroll to position [0, 0]
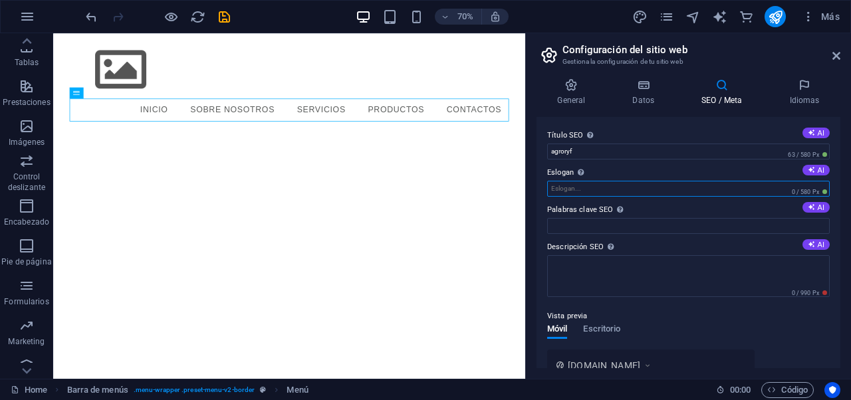
click at [591, 187] on input "Eslogan El eslogan de tu sitio web. AI" at bounding box center [688, 189] width 282 height 16
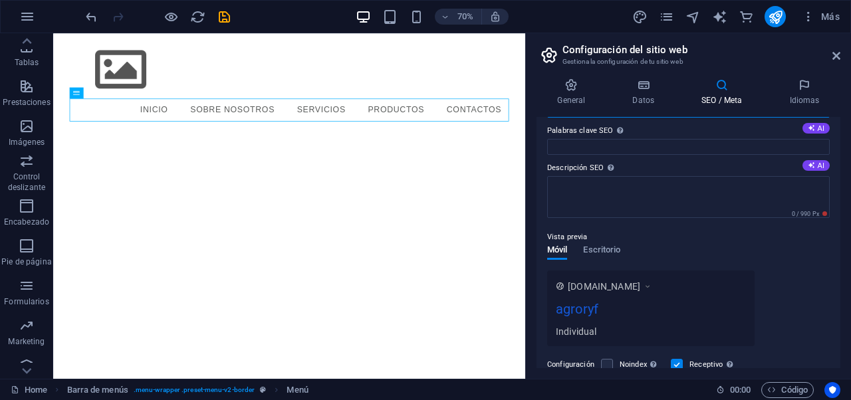
scroll to position [238, 0]
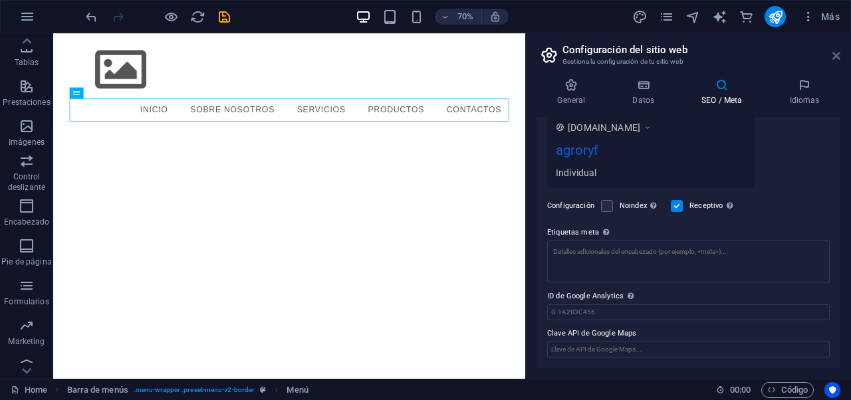
click at [836, 54] on icon at bounding box center [836, 56] width 8 height 11
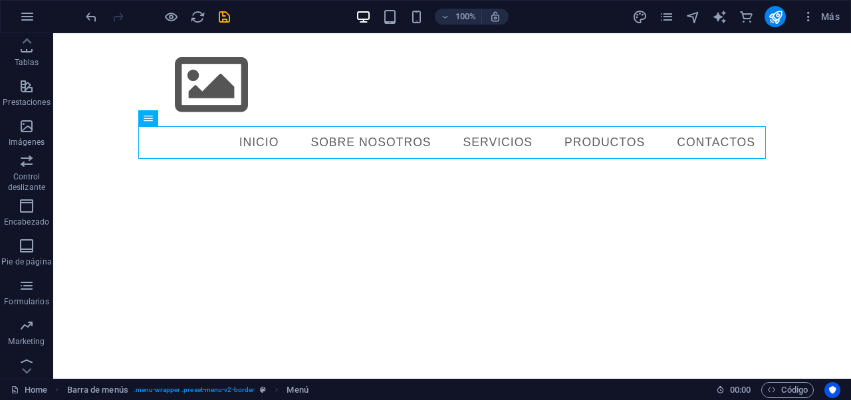
click at [613, 169] on html "Skip to main content Menu Inicio Sobre nosotros servicios productos Contactos" at bounding box center [451, 101] width 797 height 136
click at [284, 169] on html "Skip to main content Menu Inicio Sobre nosotros servicios productos Contactos" at bounding box center [451, 101] width 797 height 136
click at [391, 25] on div "100%" at bounding box center [431, 16] width 153 height 21
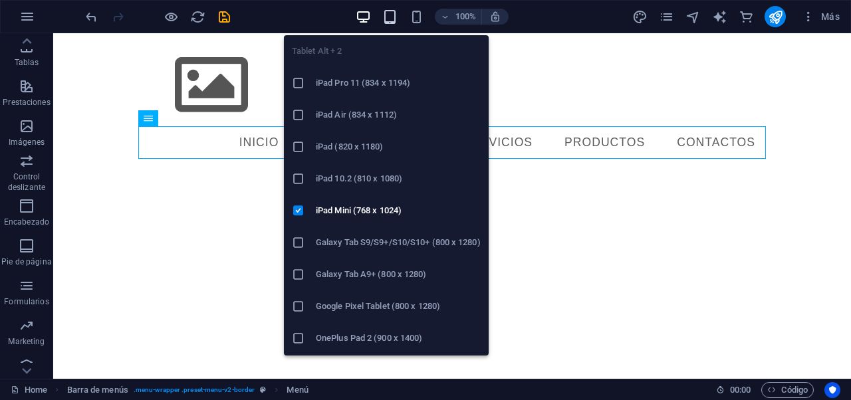
click at [387, 14] on icon "button" at bounding box center [389, 16] width 15 height 15
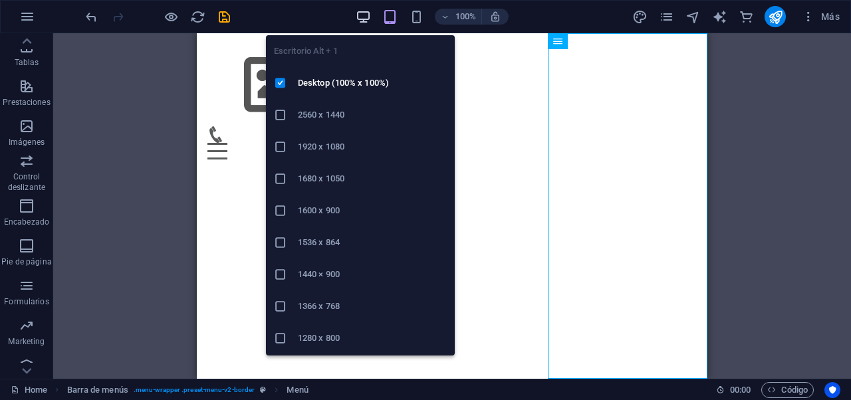
click at [365, 16] on icon "button" at bounding box center [363, 16] width 15 height 15
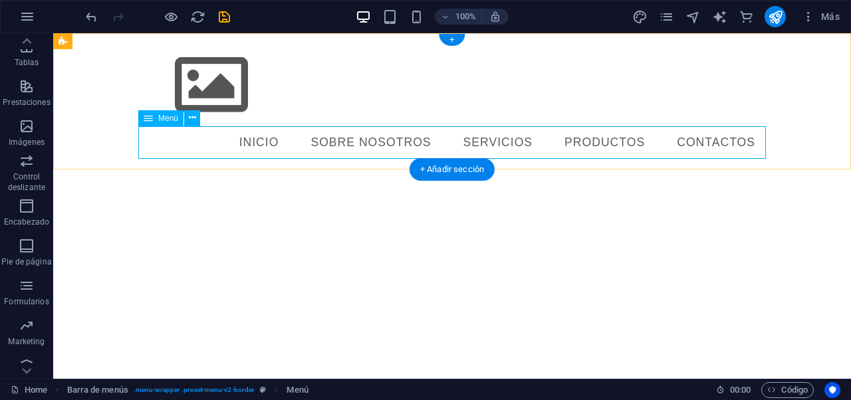
click at [160, 140] on nav "Inicio Sobre nosotros servicios productos Contactos" at bounding box center [451, 142] width 627 height 33
click at [194, 122] on icon at bounding box center [192, 118] width 7 height 14
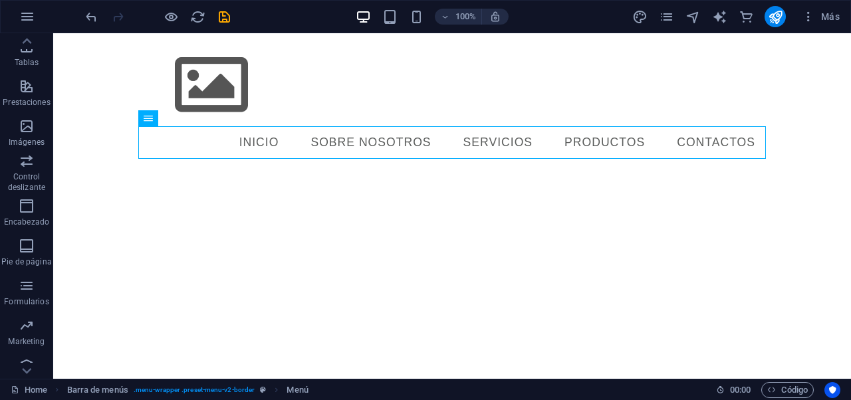
click at [483, 169] on html "Skip to main content Menu Inicio Sobre nosotros servicios productos Contactos" at bounding box center [451, 101] width 797 height 136
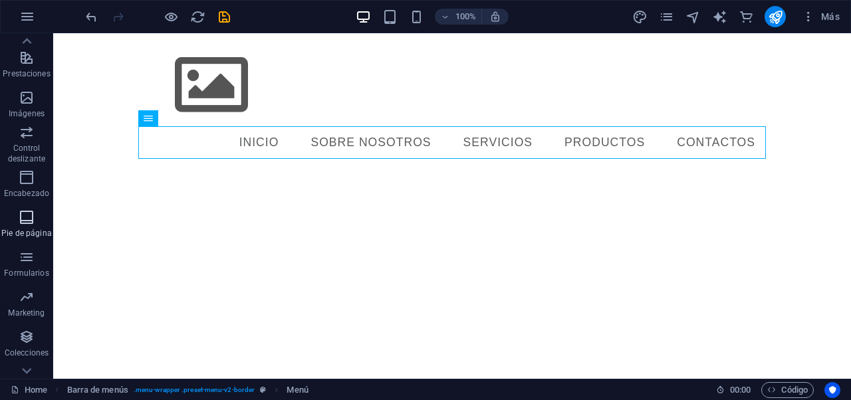
scroll to position [292, 0]
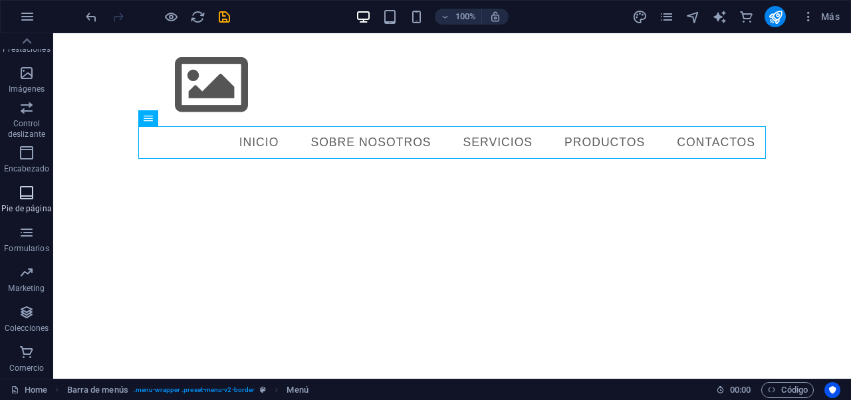
drag, startPoint x: 31, startPoint y: 199, endPoint x: 155, endPoint y: 159, distance: 130.7
click at [31, 199] on icon "button" at bounding box center [27, 193] width 16 height 16
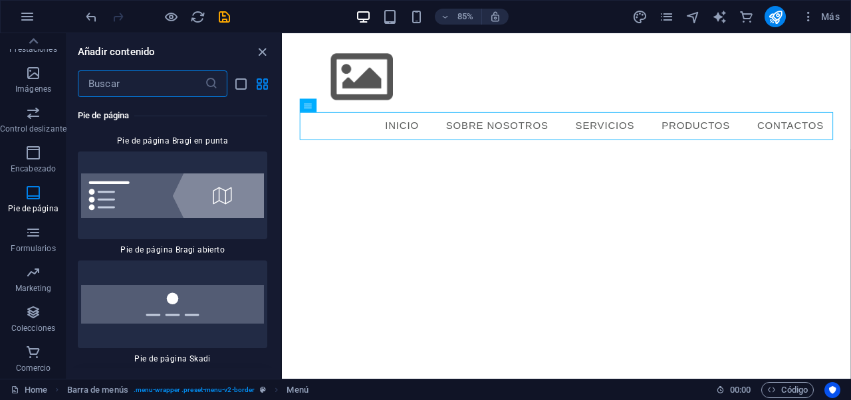
scroll to position [18816, 0]
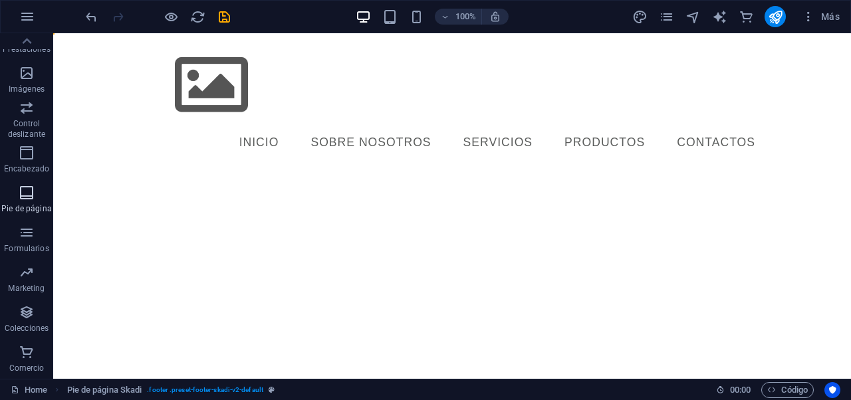
click at [29, 203] on p "Pie de página" at bounding box center [26, 208] width 50 height 11
click at [27, 199] on icon "button" at bounding box center [27, 193] width 16 height 16
click at [32, 187] on icon "button" at bounding box center [27, 193] width 16 height 16
click at [35, 152] on span "Encabezado" at bounding box center [26, 161] width 53 height 32
click at [199, 16] on icon "reload" at bounding box center [197, 16] width 15 height 15
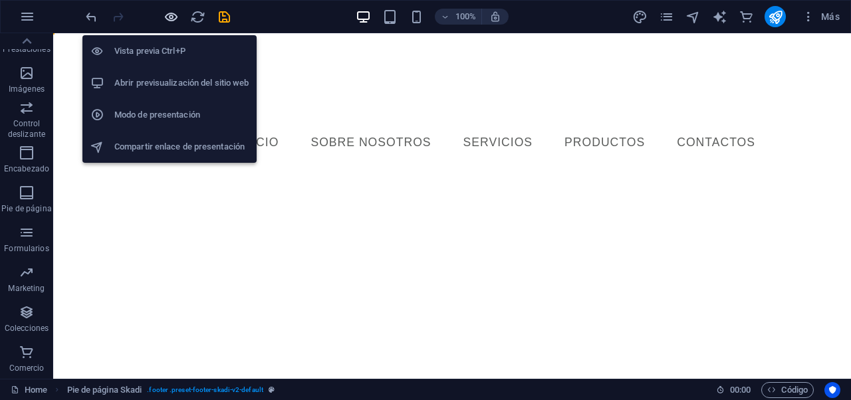
click at [175, 19] on icon "button" at bounding box center [170, 16] width 15 height 15
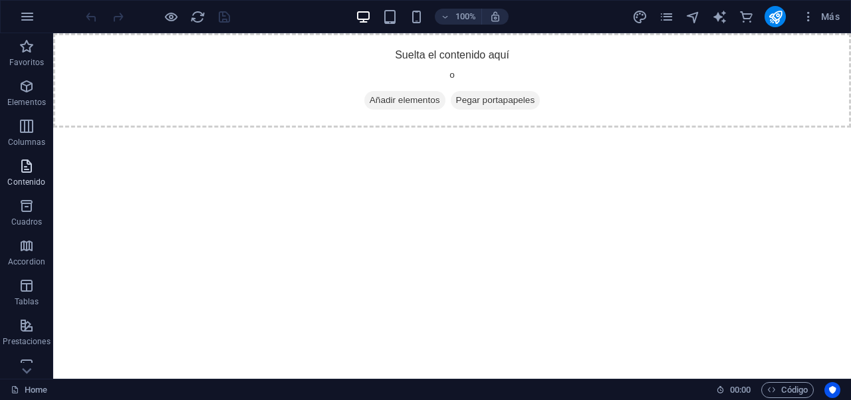
click at [24, 171] on icon "button" at bounding box center [27, 166] width 16 height 16
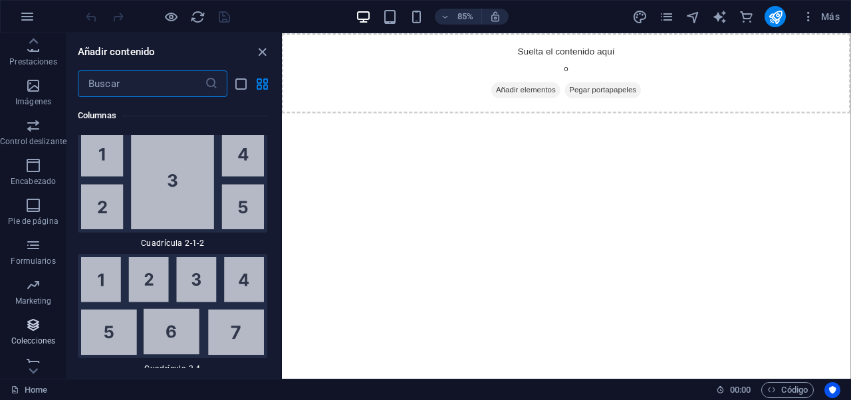
scroll to position [292, 0]
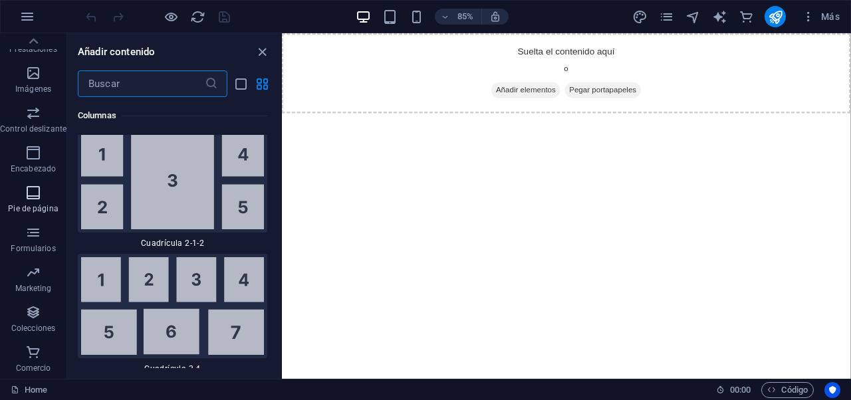
click at [35, 189] on icon "button" at bounding box center [33, 193] width 16 height 16
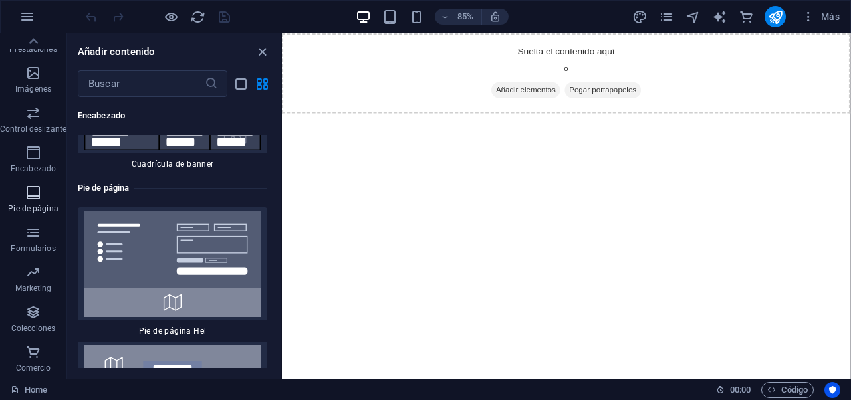
scroll to position [17700, 0]
click at [31, 148] on icon "button" at bounding box center [33, 153] width 16 height 16
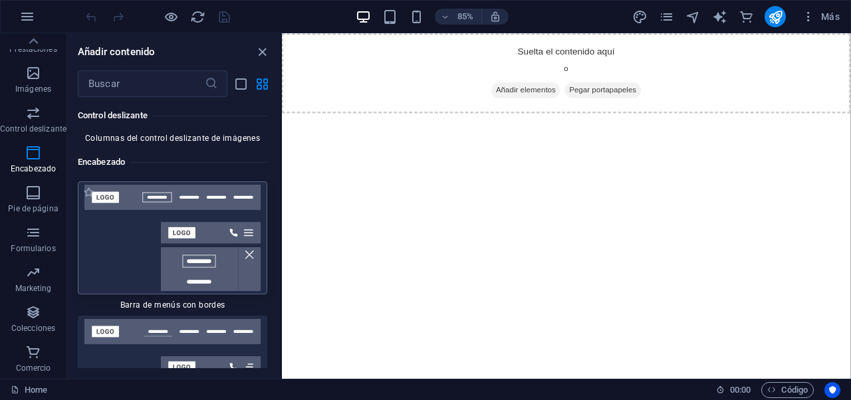
scroll to position [15889, 0]
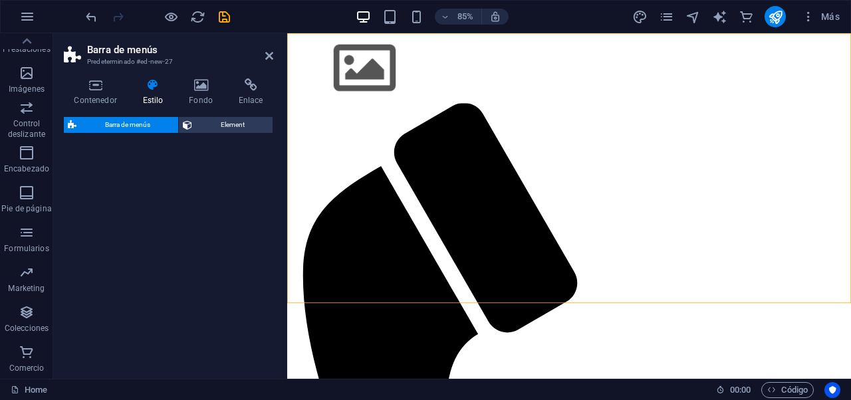
select select "rem"
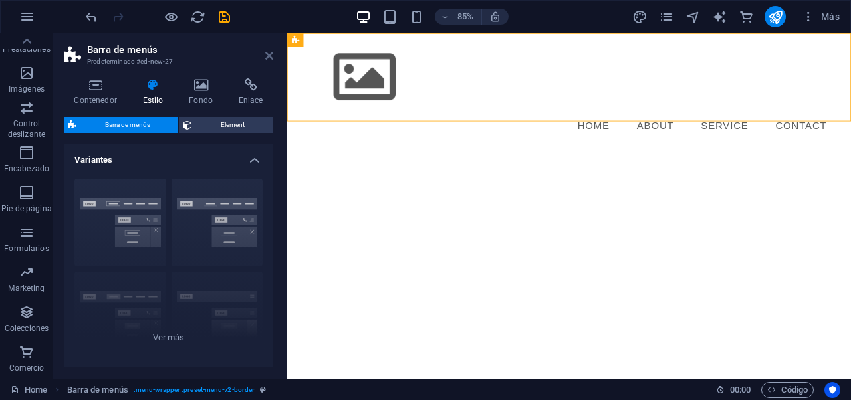
drag, startPoint x: 272, startPoint y: 56, endPoint x: 214, endPoint y: 23, distance: 66.7
click at [272, 56] on icon at bounding box center [269, 56] width 8 height 11
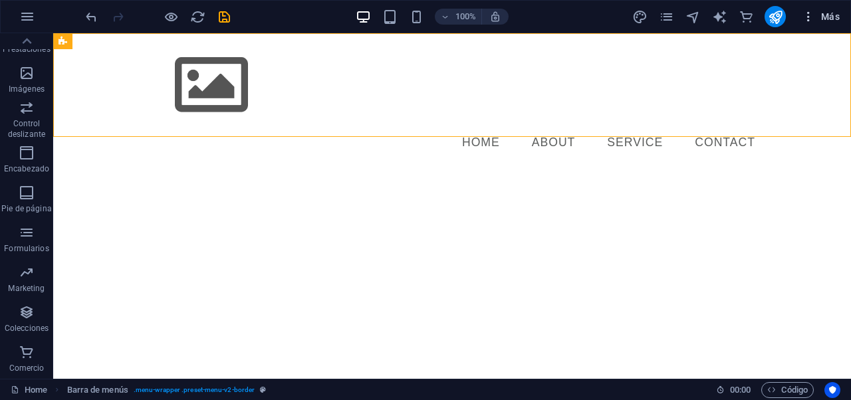
click at [812, 13] on icon "button" at bounding box center [807, 16] width 13 height 13
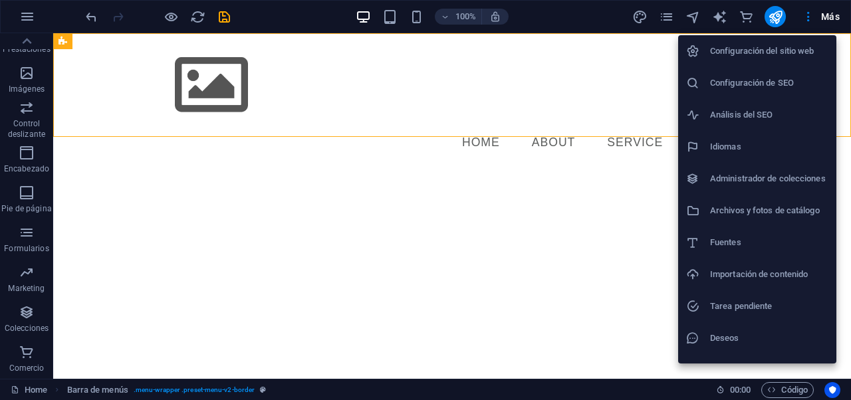
click at [776, 56] on h6 "Configuración del sitio web" at bounding box center [769, 51] width 118 height 16
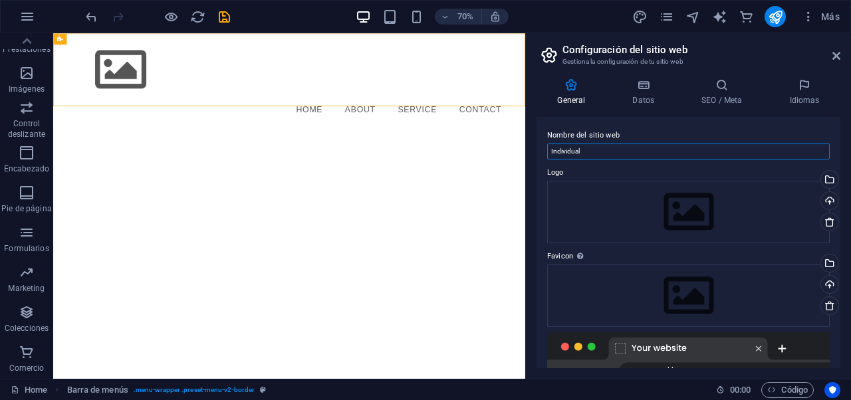
drag, startPoint x: 663, startPoint y: 183, endPoint x: 681, endPoint y: 199, distance: 24.5
type input "Agroryf"
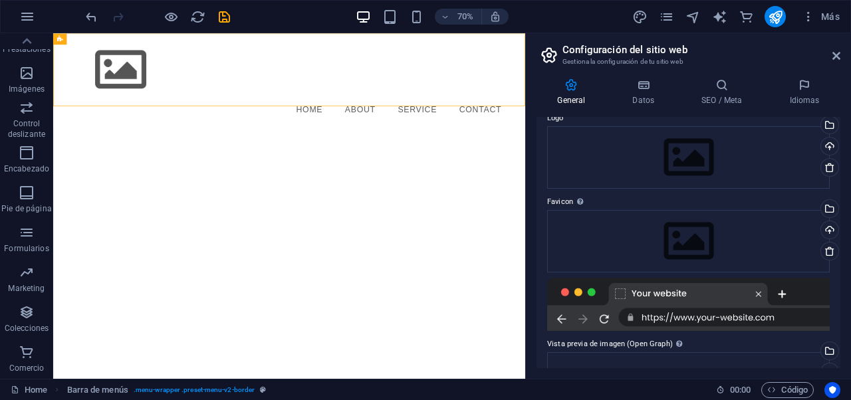
scroll to position [0, 0]
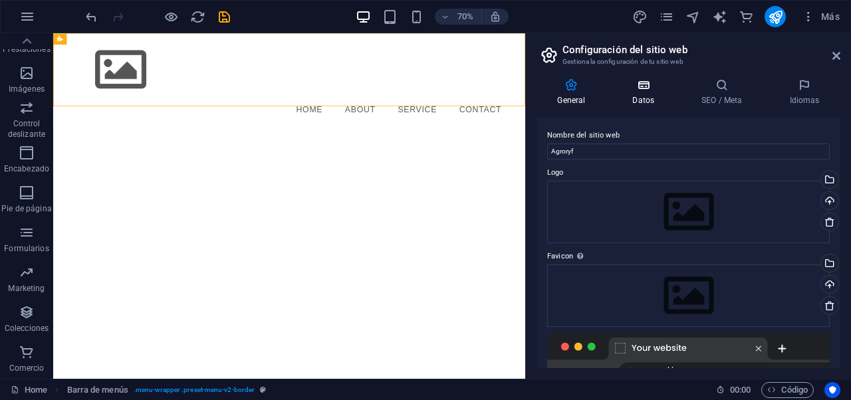
click at [619, 94] on h4 "Datos" at bounding box center [645, 92] width 69 height 28
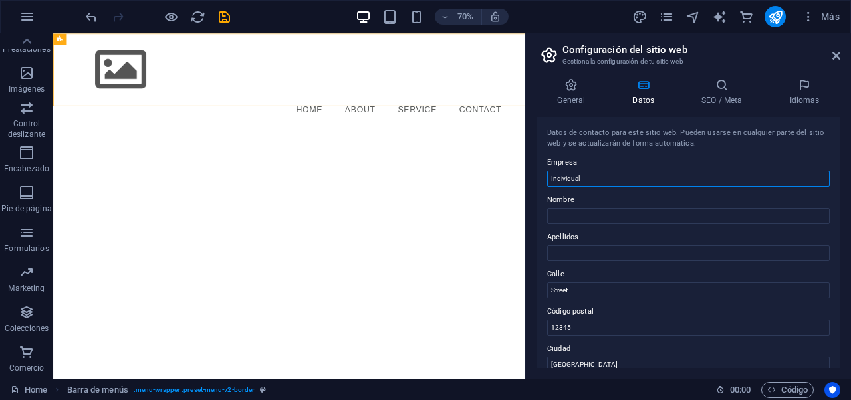
drag, startPoint x: 669, startPoint y: 210, endPoint x: 663, endPoint y: 238, distance: 28.5
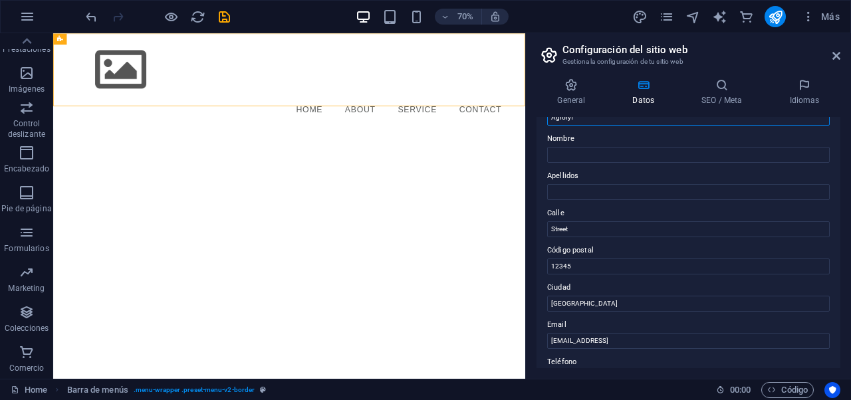
scroll to position [73, 0]
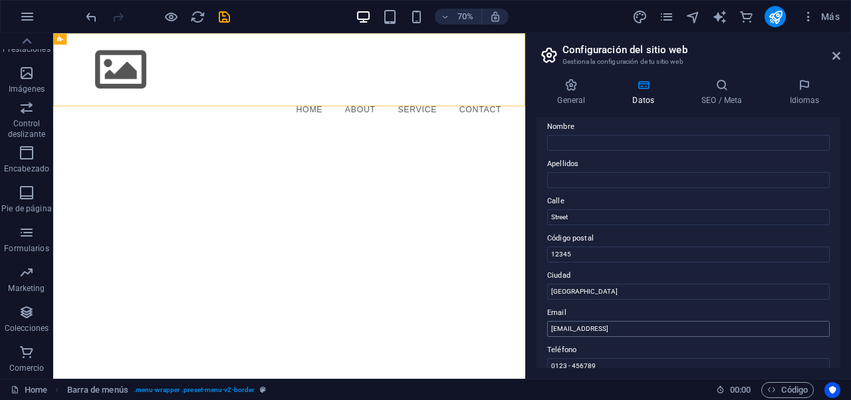
type input "Agroryf"
drag, startPoint x: 707, startPoint y: 331, endPoint x: 668, endPoint y: 331, distance: 39.2
click at [668, 331] on input "82b264fc9db79b9ff309deae73bd37@cpanel.local" at bounding box center [688, 329] width 282 height 16
type input "[EMAIL_ADDRESS][DOMAIN_NAME]"
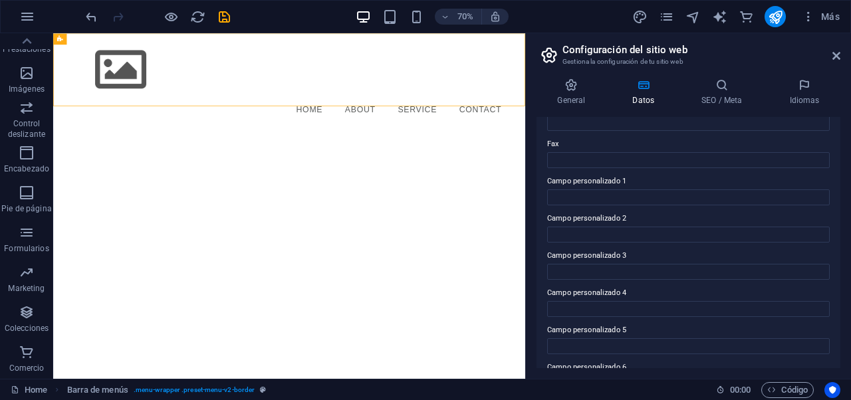
scroll to position [387, 0]
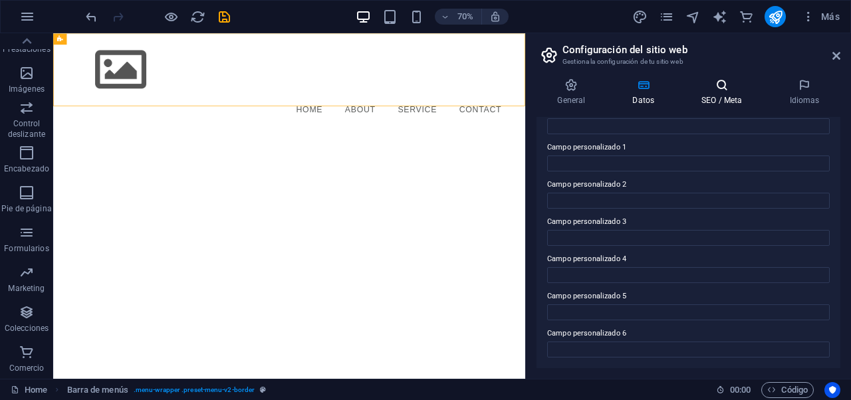
click at [728, 98] on h4 "SEO / Meta" at bounding box center [724, 92] width 88 height 28
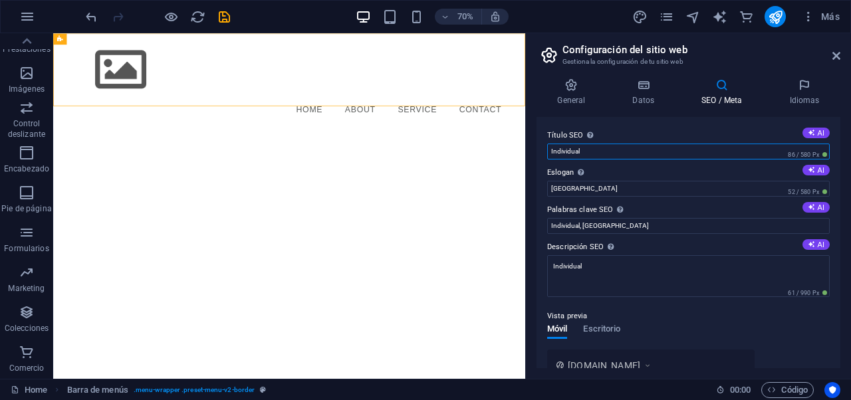
drag, startPoint x: 706, startPoint y: 184, endPoint x: 595, endPoint y: 203, distance: 113.2
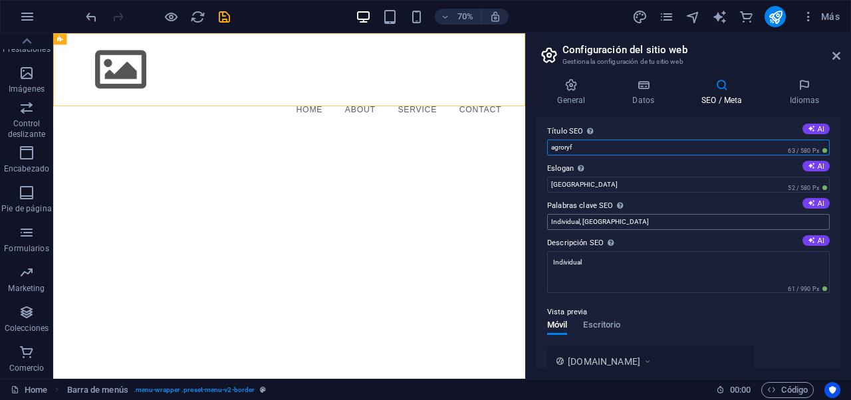
scroll to position [12, 0]
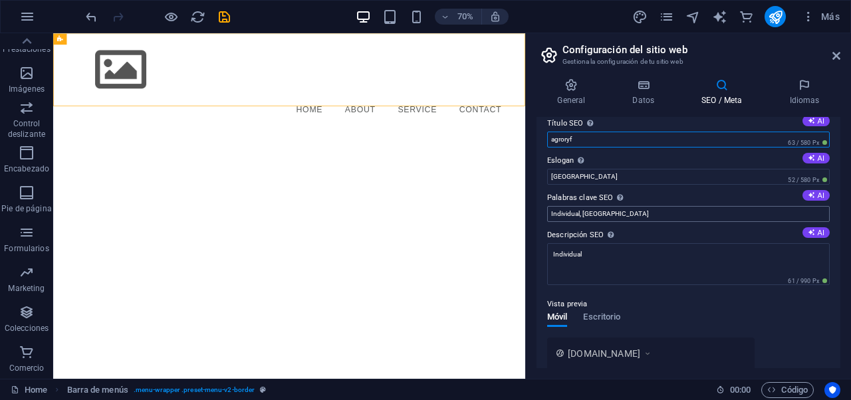
type input "agroryf"
drag, startPoint x: 609, startPoint y: 215, endPoint x: 544, endPoint y: 211, distance: 65.2
click at [544, 211] on div "Título SEO El título de tu sitio web. Elige algo que destaque en los resultados…" at bounding box center [688, 242] width 304 height 251
click at [592, 176] on input "[GEOGRAPHIC_DATA]" at bounding box center [688, 177] width 282 height 16
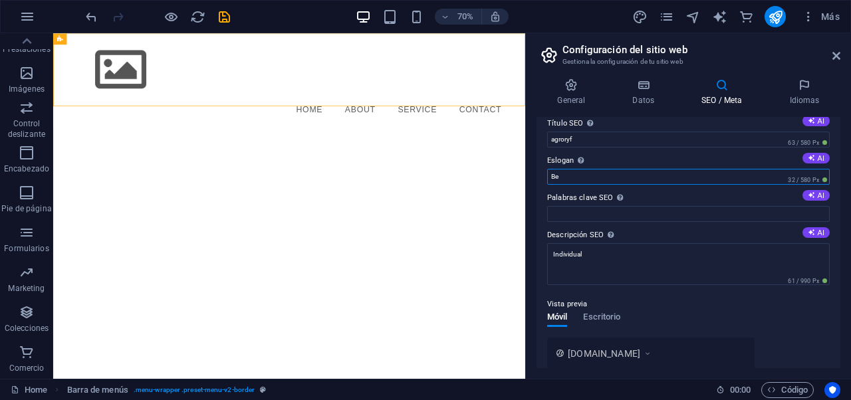
type input "B"
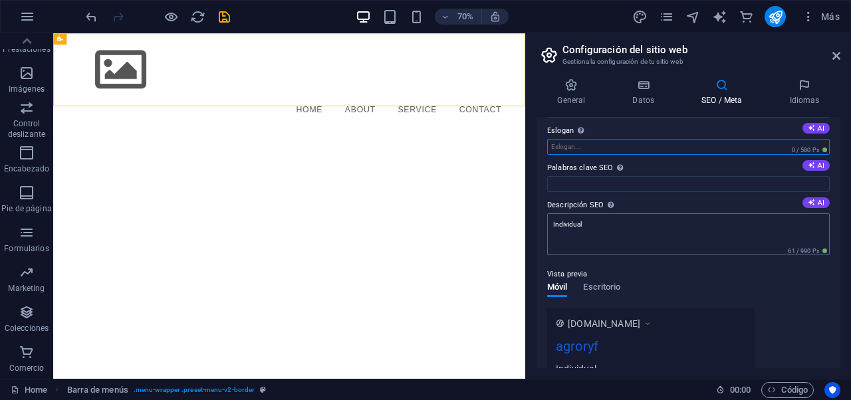
scroll to position [48, 0]
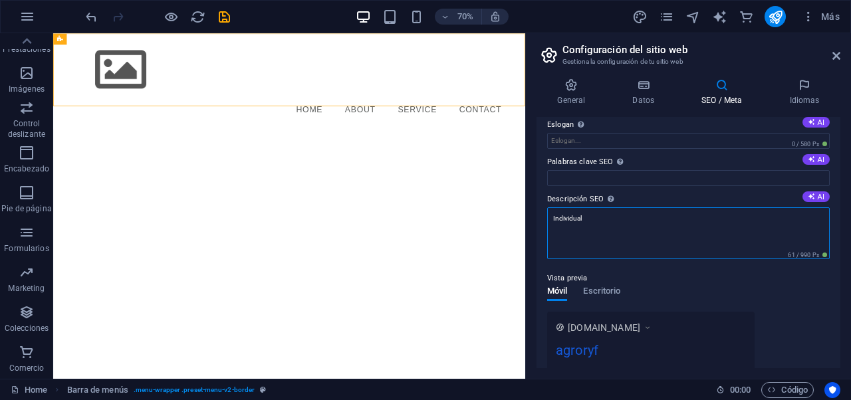
drag, startPoint x: 680, startPoint y: 257, endPoint x: 628, endPoint y: 294, distance: 64.0
type textarea "I"
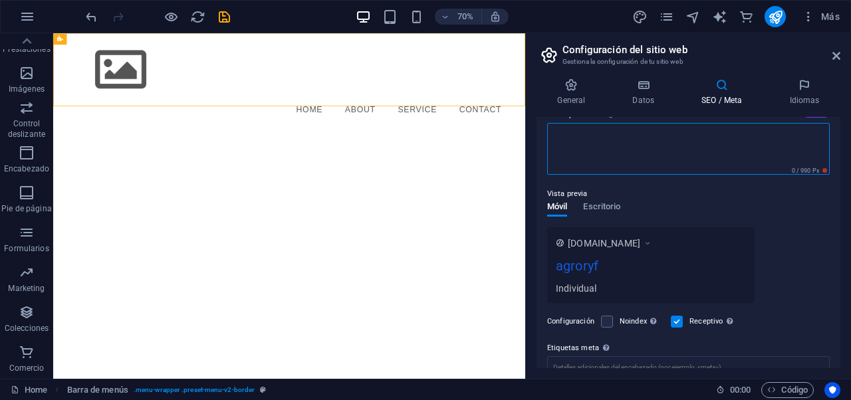
scroll to position [130, 0]
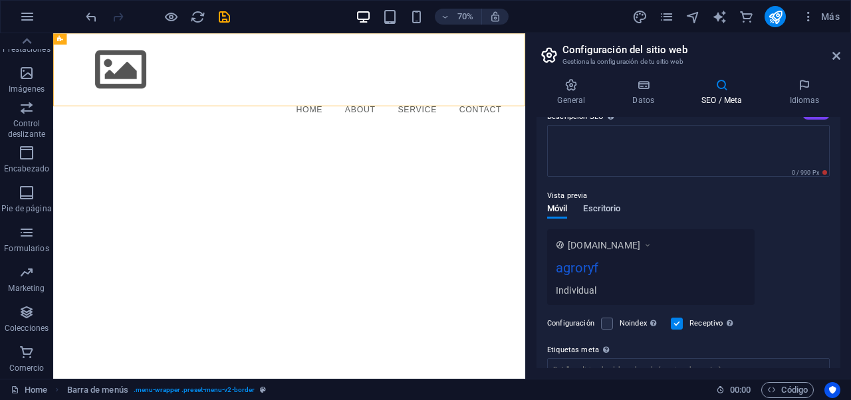
click at [595, 211] on div "Móvil Escritorio" at bounding box center [583, 216] width 73 height 25
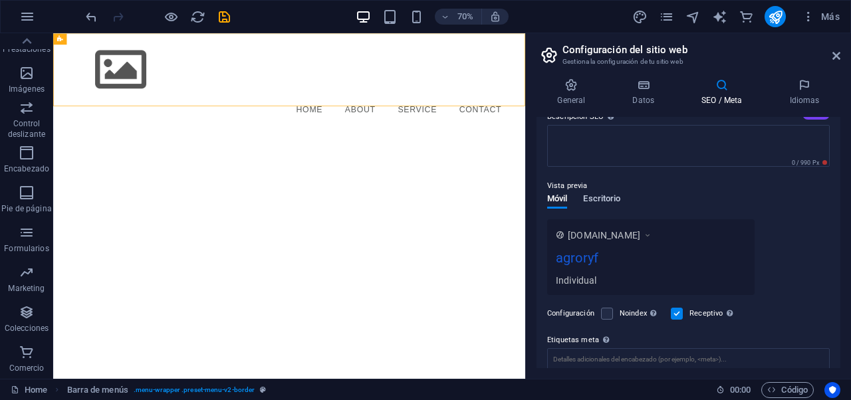
click at [604, 203] on span "Escritorio" at bounding box center [601, 200] width 37 height 19
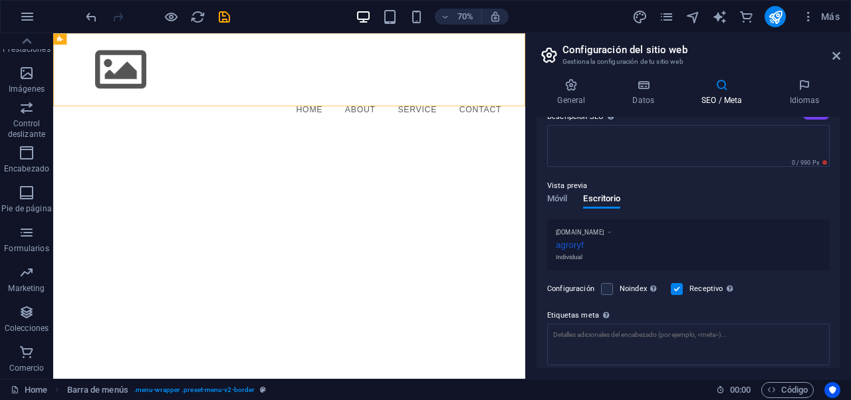
click at [573, 260] on div "Individual" at bounding box center [688, 258] width 265 height 10
click at [562, 200] on span "Móvil" at bounding box center [557, 200] width 20 height 19
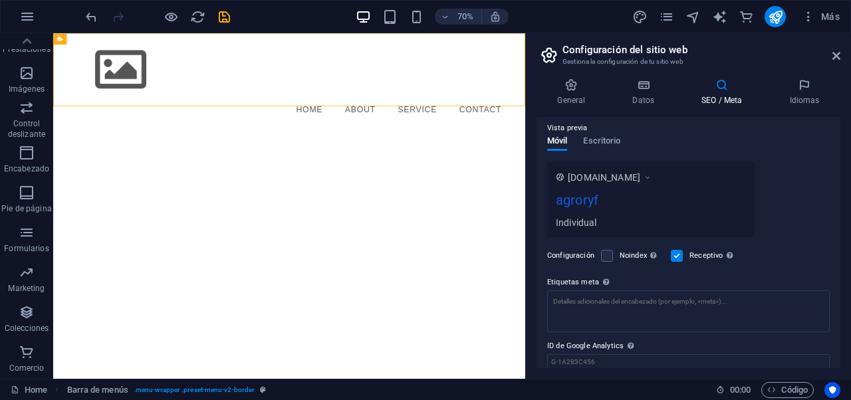
scroll to position [238, 0]
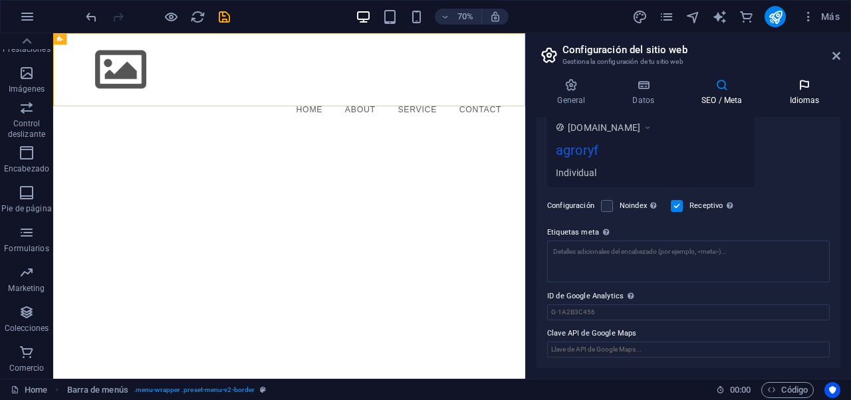
click at [801, 100] on h4 "Idiomas" at bounding box center [804, 92] width 72 height 28
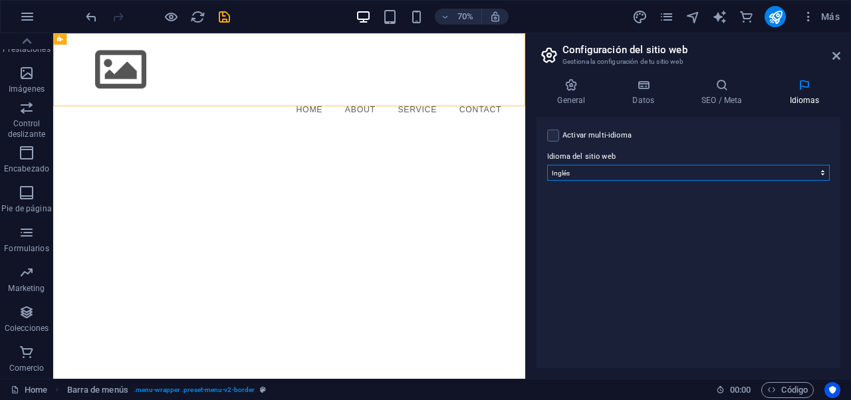
click at [595, 174] on select "Abkhazian Afar Afrikaans Akan Albanés Alemán Amharic Árabe Aragonese Armenian A…" at bounding box center [688, 173] width 282 height 16
select select "44"
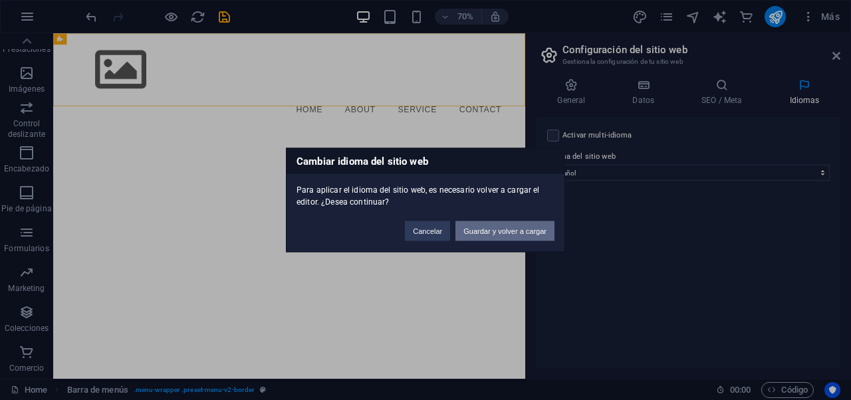
click at [518, 234] on button "Guardar y volver a cargar" at bounding box center [504, 231] width 99 height 20
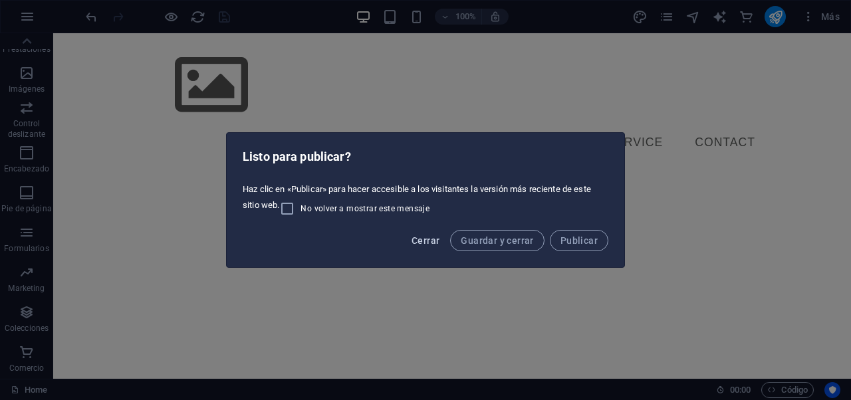
click at [424, 240] on span "Cerrar" at bounding box center [425, 240] width 28 height 11
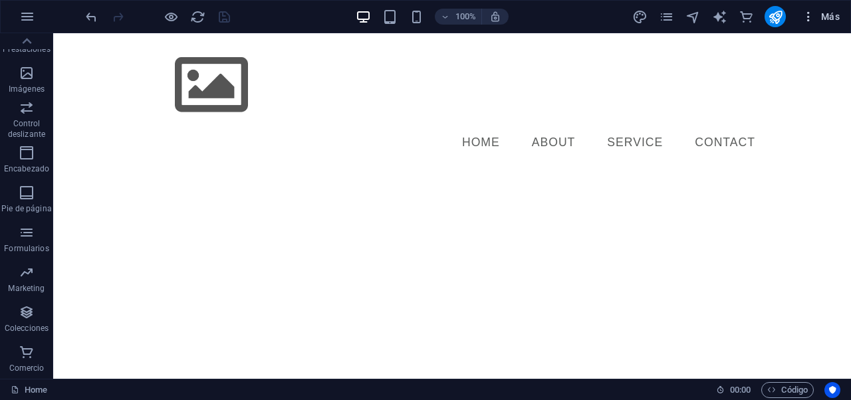
click at [823, 18] on span "Más" at bounding box center [820, 16] width 38 height 13
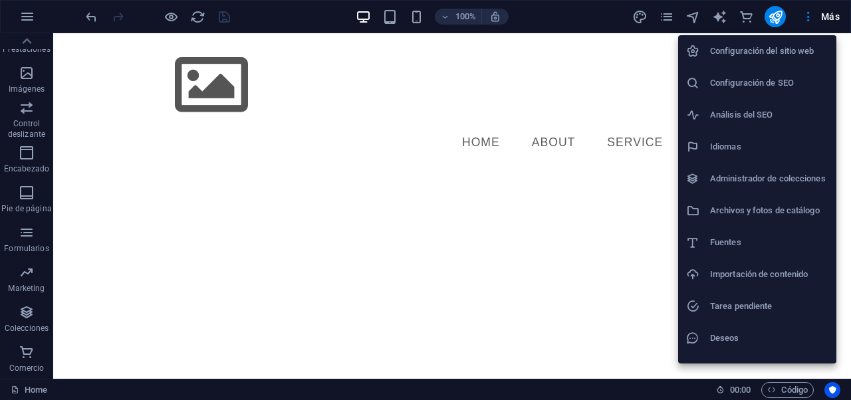
click at [779, 51] on h6 "Configuración del sitio web" at bounding box center [769, 51] width 118 height 16
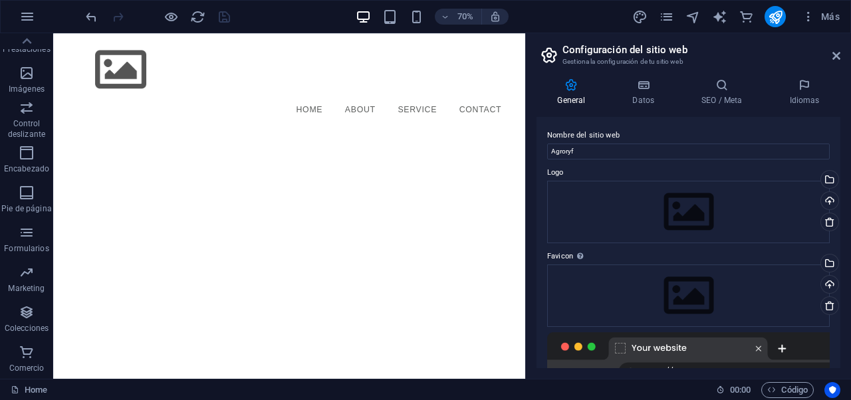
click at [617, 169] on html "Skip to main content Menu Home About Service Contact" at bounding box center [390, 101] width 674 height 136
click at [847, 60] on aside "Configuración del sitio web Gestiona la configuración de tu sitio web General D…" at bounding box center [688, 206] width 326 height 346
click at [834, 62] on header "Configuración del sitio web Gestiona la configuración de tu sitio web" at bounding box center [689, 50] width 301 height 35
click at [832, 63] on header "Configuración del sitio web Gestiona la configuración de tu sitio web" at bounding box center [689, 50] width 301 height 35
click at [835, 56] on icon at bounding box center [836, 56] width 8 height 11
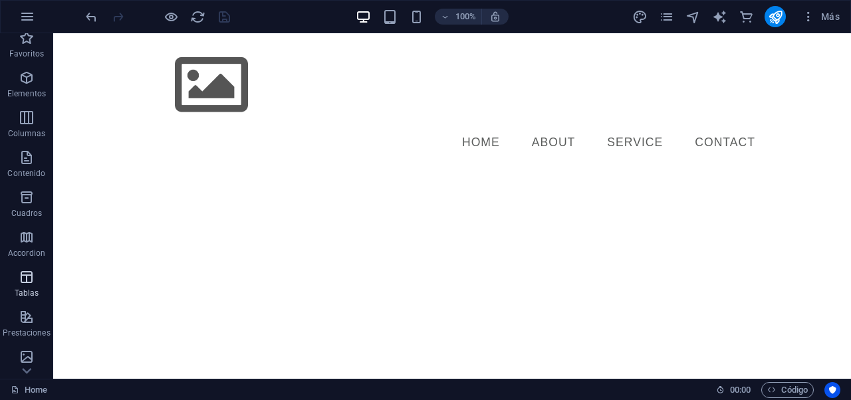
scroll to position [15, 0]
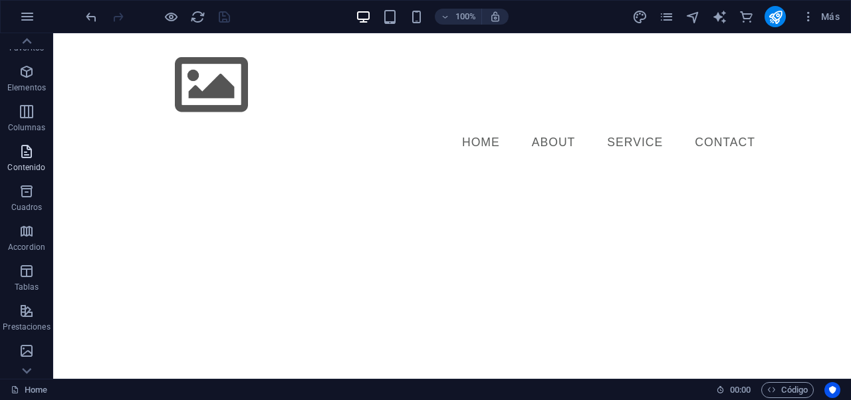
click at [23, 152] on icon "button" at bounding box center [27, 152] width 16 height 16
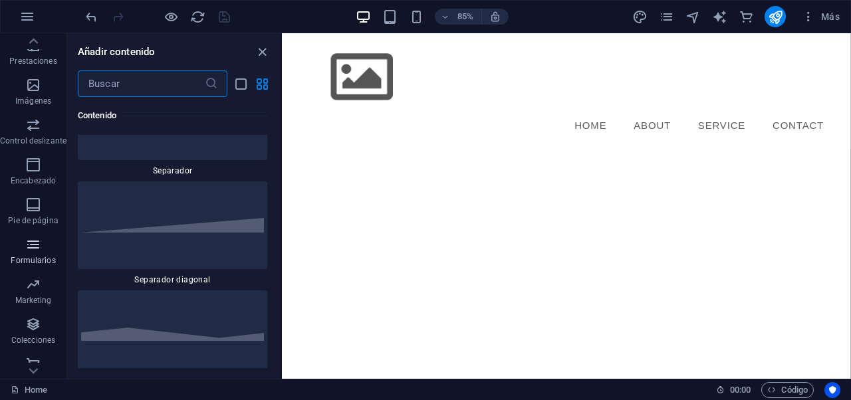
scroll to position [292, 0]
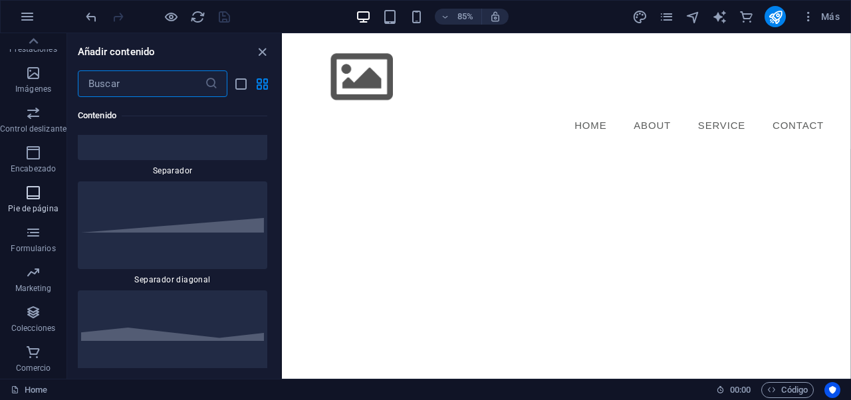
click at [39, 206] on p "Pie de página" at bounding box center [33, 208] width 50 height 11
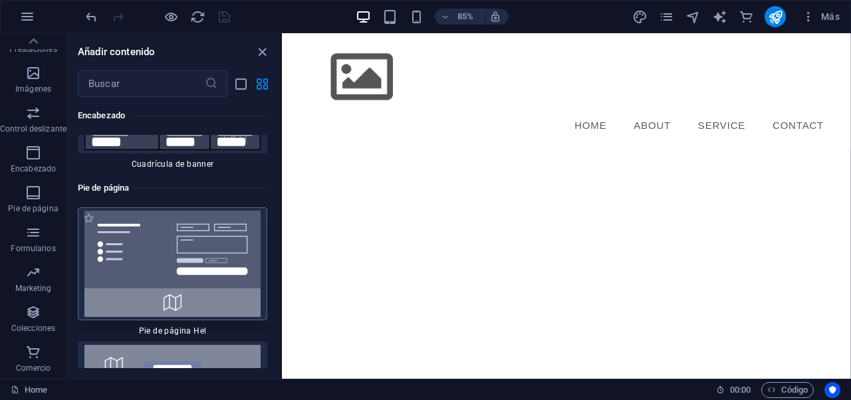
scroll to position [17700, 0]
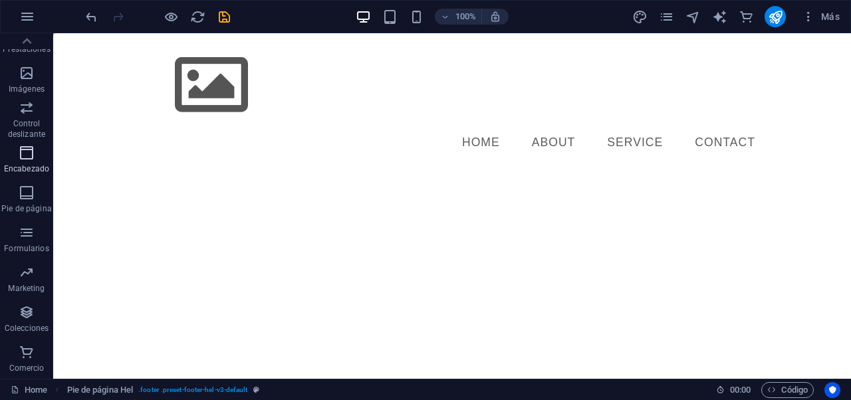
click at [25, 166] on p "Encabezado" at bounding box center [26, 168] width 45 height 11
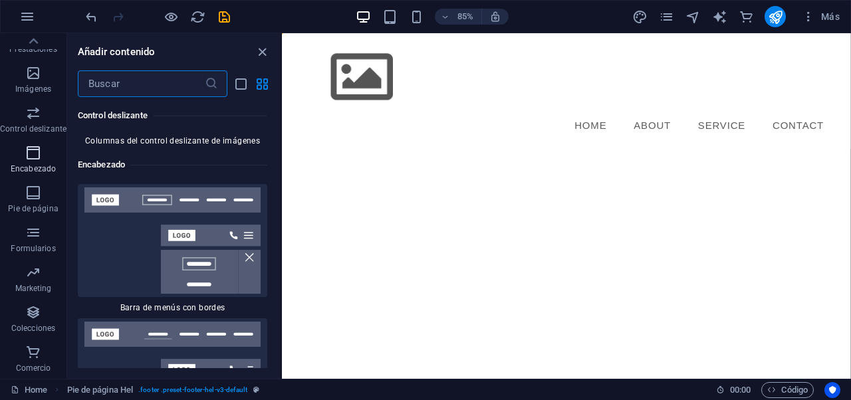
scroll to position [15889, 0]
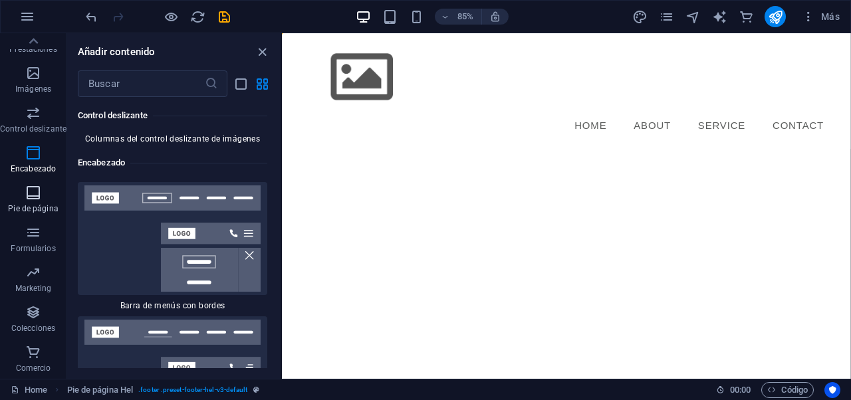
click at [16, 209] on p "Pie de página" at bounding box center [33, 208] width 50 height 11
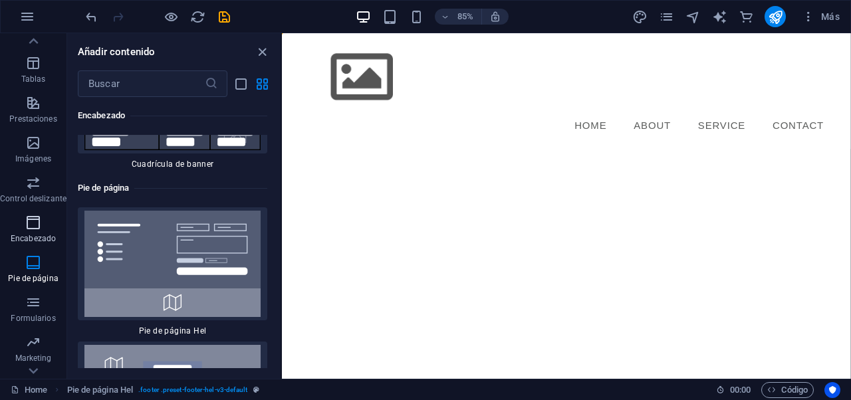
scroll to position [249, 0]
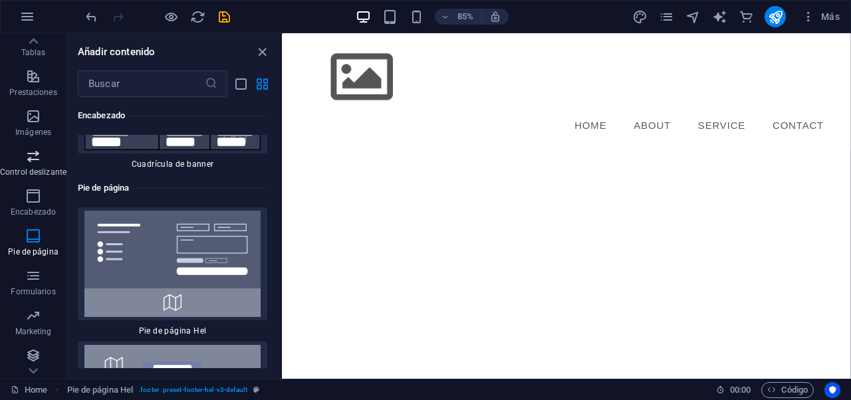
click at [23, 171] on p "Control deslizante" at bounding box center [33, 172] width 66 height 11
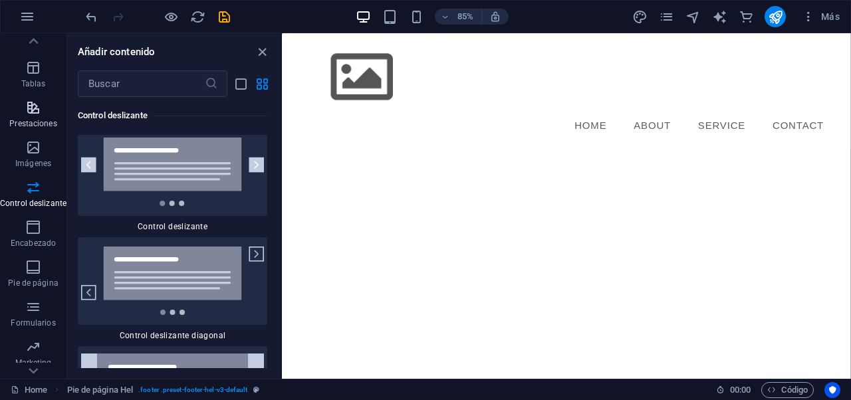
scroll to position [193, 0]
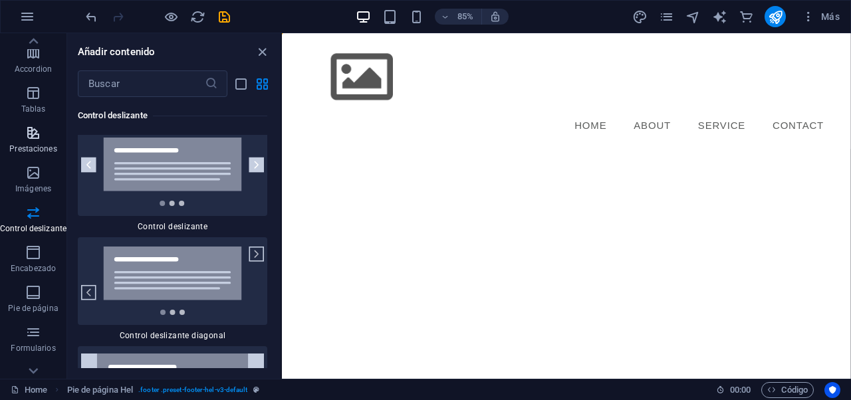
click at [22, 136] on span "Prestaciones" at bounding box center [33, 141] width 66 height 32
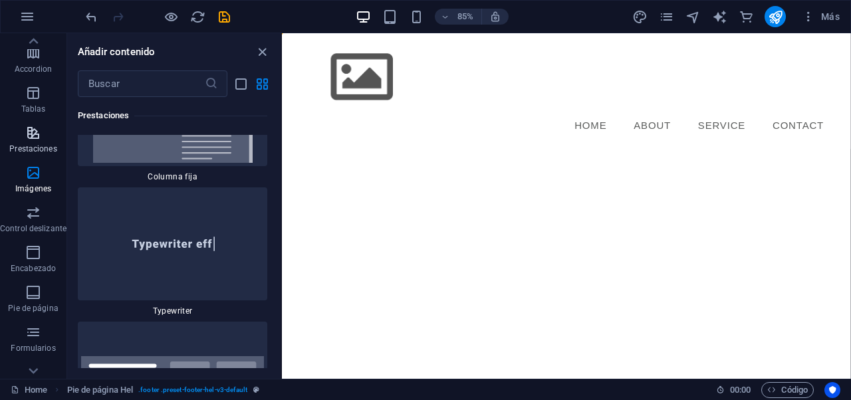
scroll to position [10130, 0]
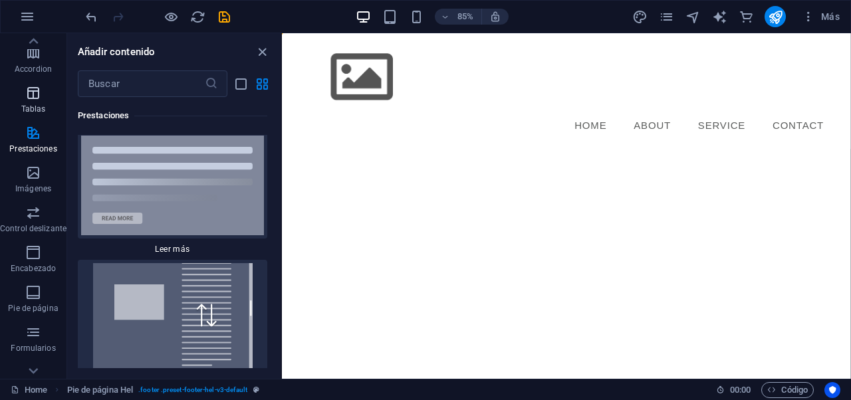
click at [33, 90] on icon "button" at bounding box center [33, 93] width 16 height 16
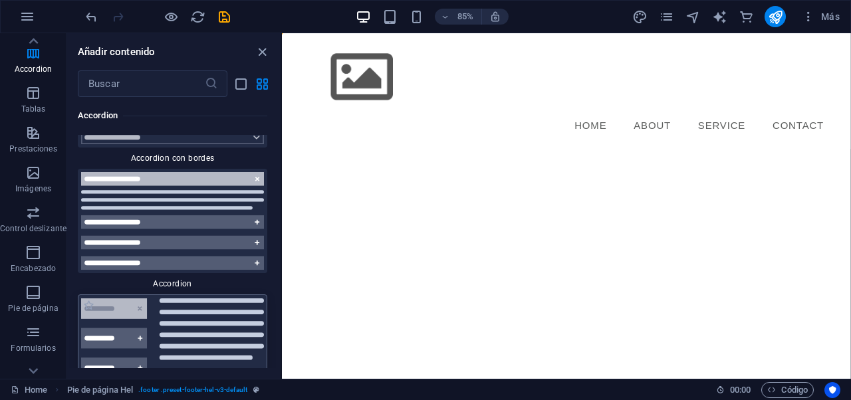
scroll to position [8326, 0]
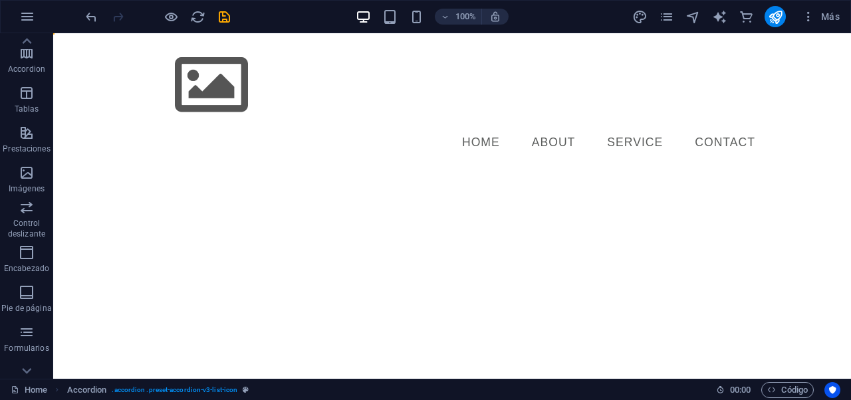
click at [153, 169] on html "Skip to main content Menu Home About Service Contact" at bounding box center [451, 101] width 797 height 136
click at [781, 20] on icon "publish" at bounding box center [774, 16] width 15 height 15
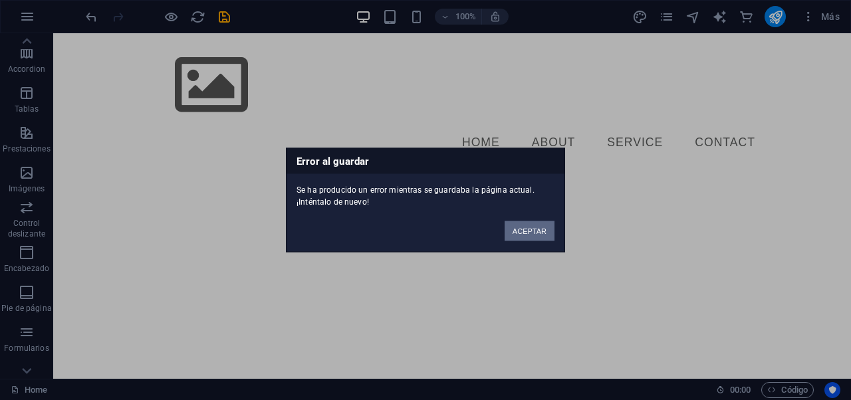
drag, startPoint x: 528, startPoint y: 233, endPoint x: 474, endPoint y: 199, distance: 64.0
click at [528, 233] on button "ACEPTAR" at bounding box center [529, 231] width 50 height 20
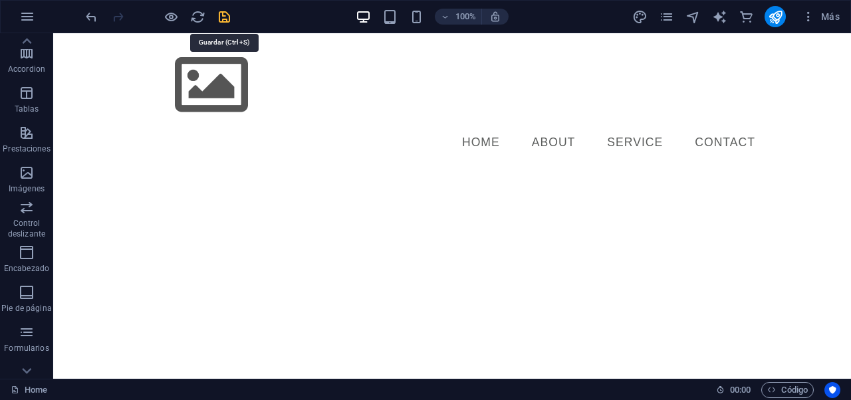
click at [223, 21] on icon "save" at bounding box center [224, 16] width 15 height 15
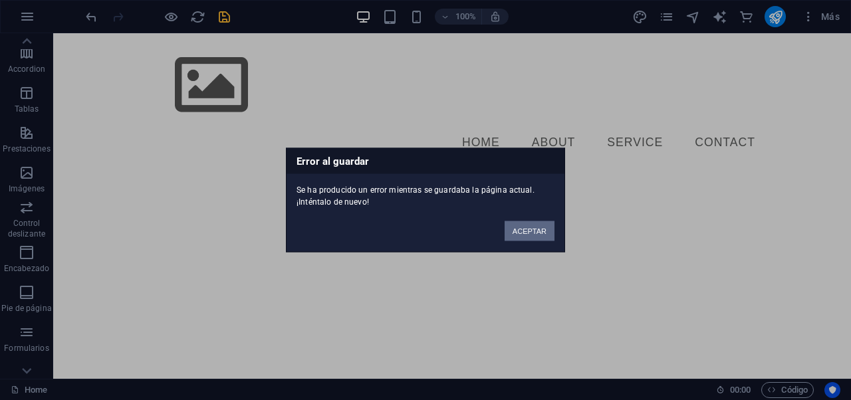
click at [516, 223] on button "ACEPTAR" at bounding box center [529, 231] width 50 height 20
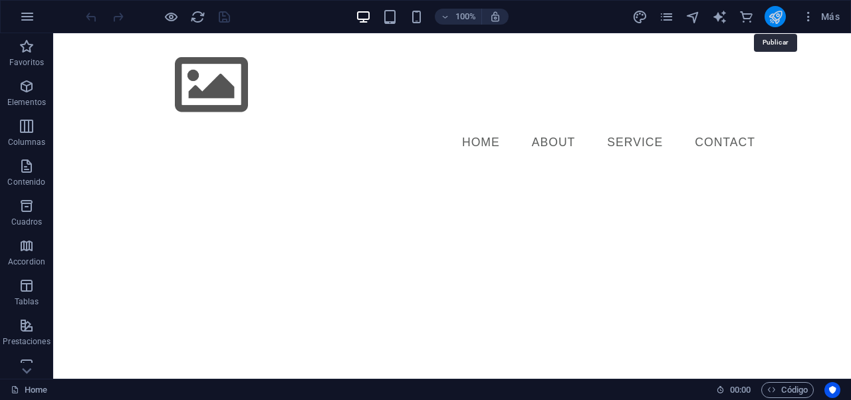
click at [776, 15] on icon "publish" at bounding box center [774, 16] width 15 height 15
click at [665, 18] on icon "pages" at bounding box center [666, 16] width 15 height 15
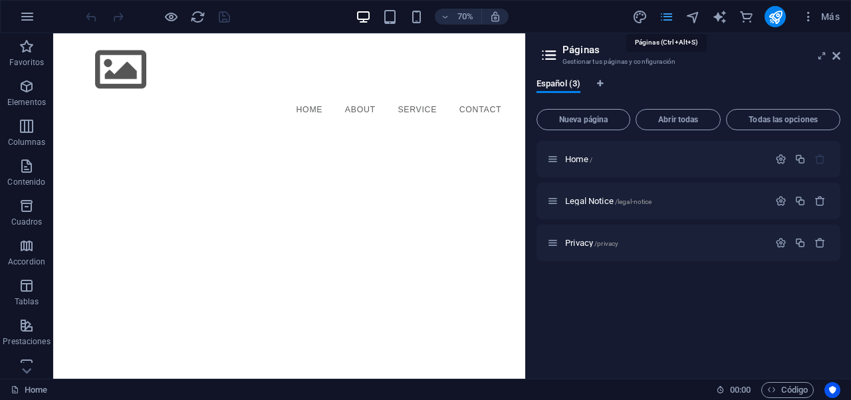
click at [665, 17] on icon "pages" at bounding box center [666, 16] width 15 height 15
click at [639, 15] on icon "design" at bounding box center [639, 16] width 15 height 15
select select "px"
select select "400"
select select "px"
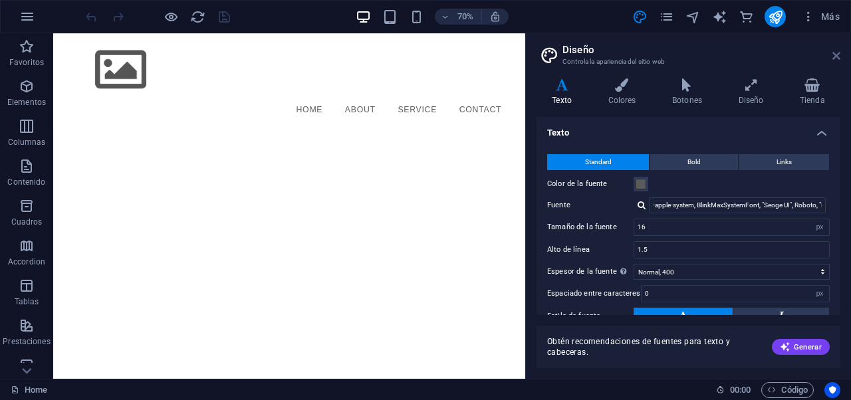
drag, startPoint x: 837, startPoint y: 58, endPoint x: 772, endPoint y: 20, distance: 75.7
click at [837, 58] on icon at bounding box center [836, 56] width 8 height 11
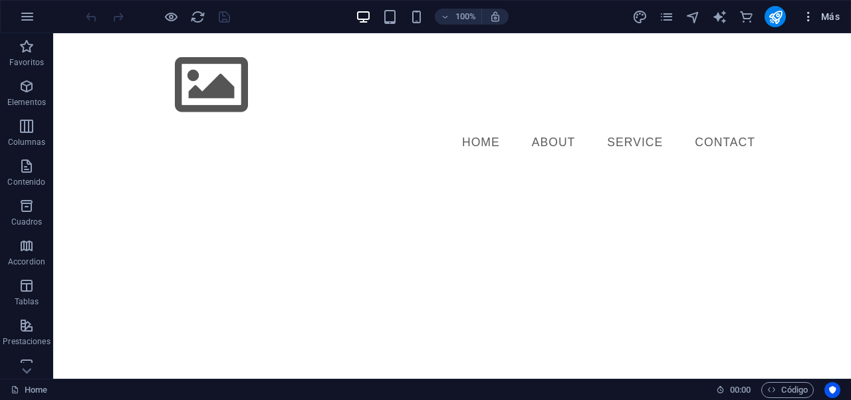
click at [827, 19] on span "Más" at bounding box center [820, 16] width 38 height 13
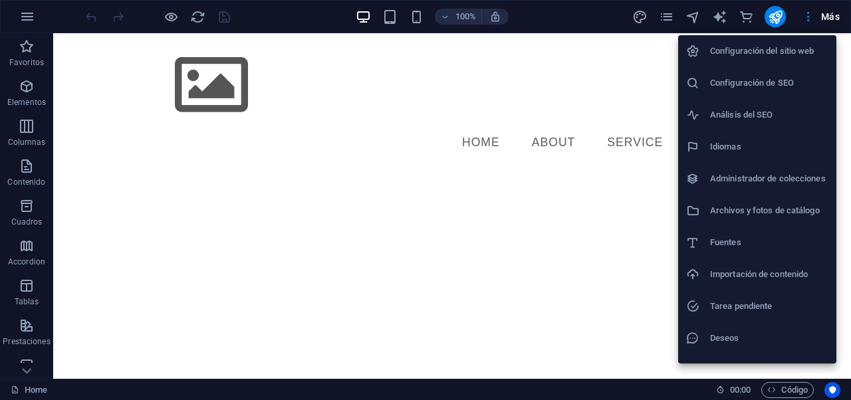
click at [757, 45] on h6 "Configuración del sitio web" at bounding box center [769, 51] width 118 height 16
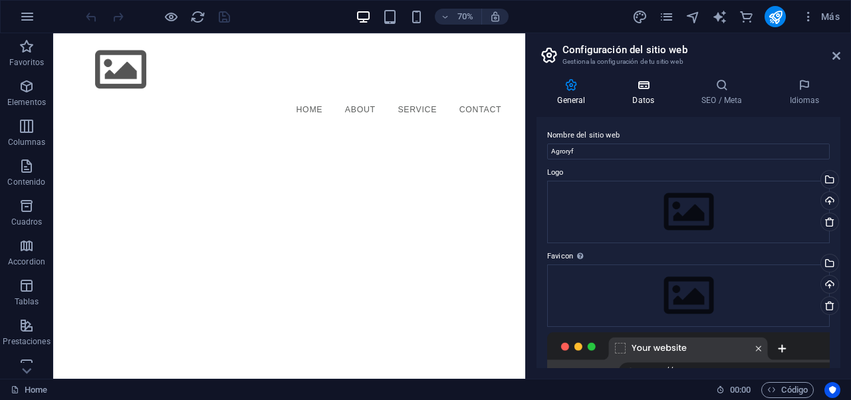
click at [655, 88] on icon at bounding box center [643, 84] width 64 height 13
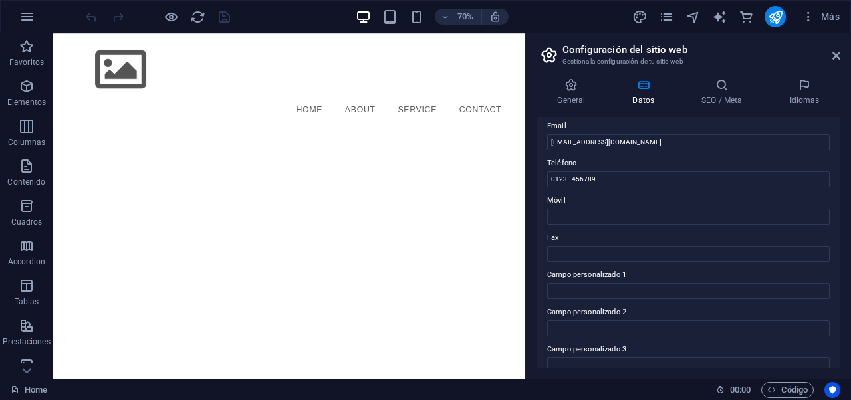
scroll to position [387, 0]
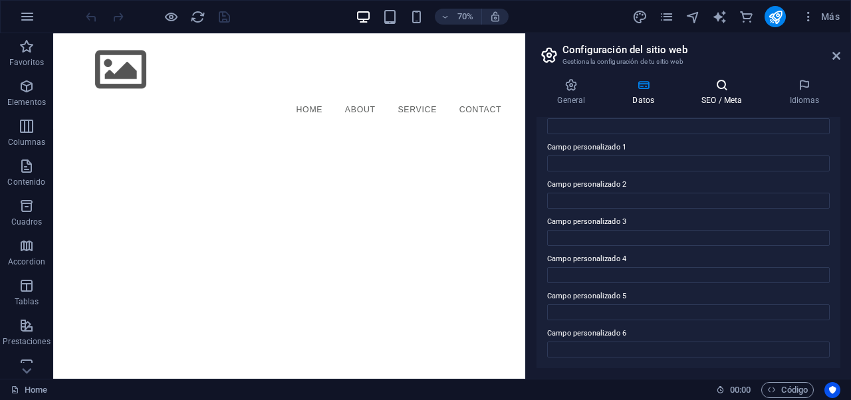
click at [719, 100] on h4 "SEO / Meta" at bounding box center [724, 92] width 88 height 28
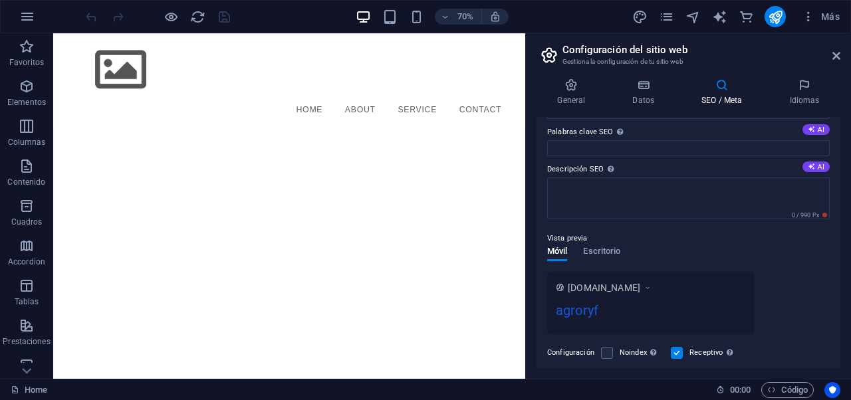
scroll to position [191, 0]
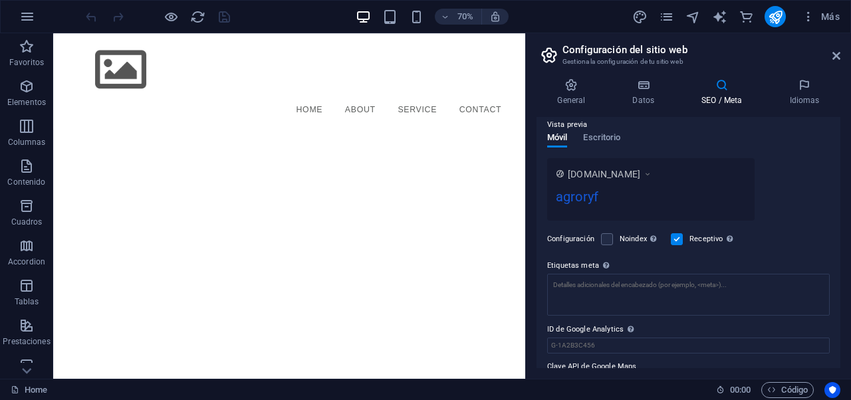
click at [651, 179] on icon at bounding box center [647, 173] width 9 height 13
click at [651, 175] on icon at bounding box center [647, 173] width 9 height 13
click at [794, 87] on icon at bounding box center [804, 84] width 72 height 13
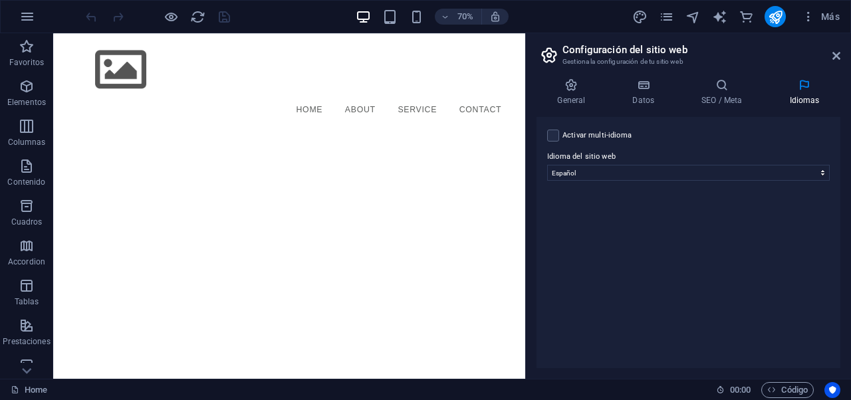
click at [833, 66] on header "Configuración del sitio web Gestiona la configuración de tu sitio web" at bounding box center [689, 50] width 301 height 35
click at [833, 62] on header "Configuración del sitio web Gestiona la configuración de tu sitio web" at bounding box center [689, 50] width 301 height 35
click at [832, 58] on icon at bounding box center [836, 56] width 8 height 11
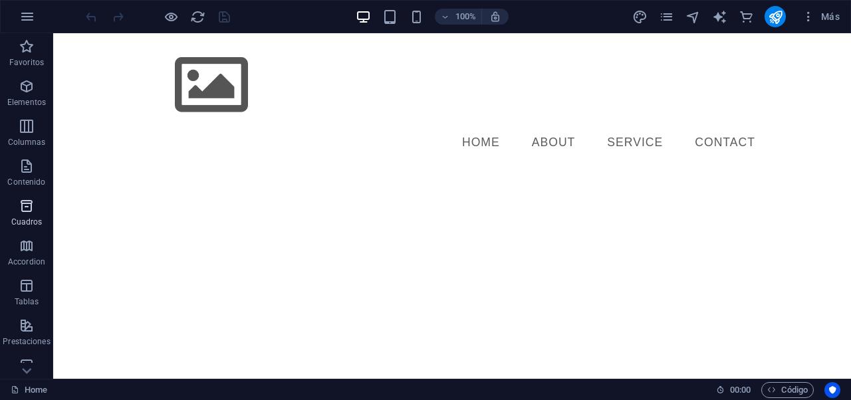
click at [21, 211] on icon "button" at bounding box center [27, 206] width 16 height 16
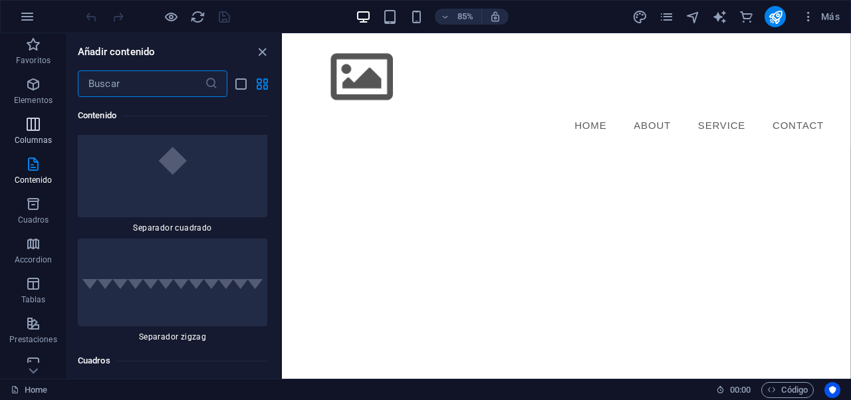
scroll to position [3, 0]
click at [38, 124] on icon "button" at bounding box center [33, 124] width 16 height 16
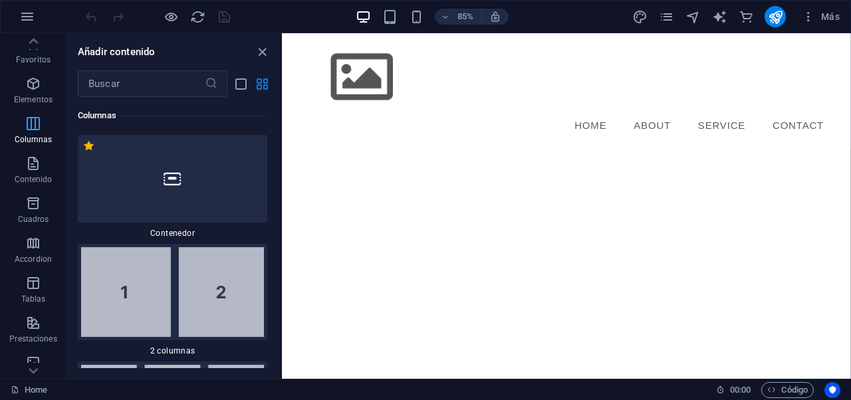
scroll to position [767, 0]
